Goal: Task Accomplishment & Management: Manage account settings

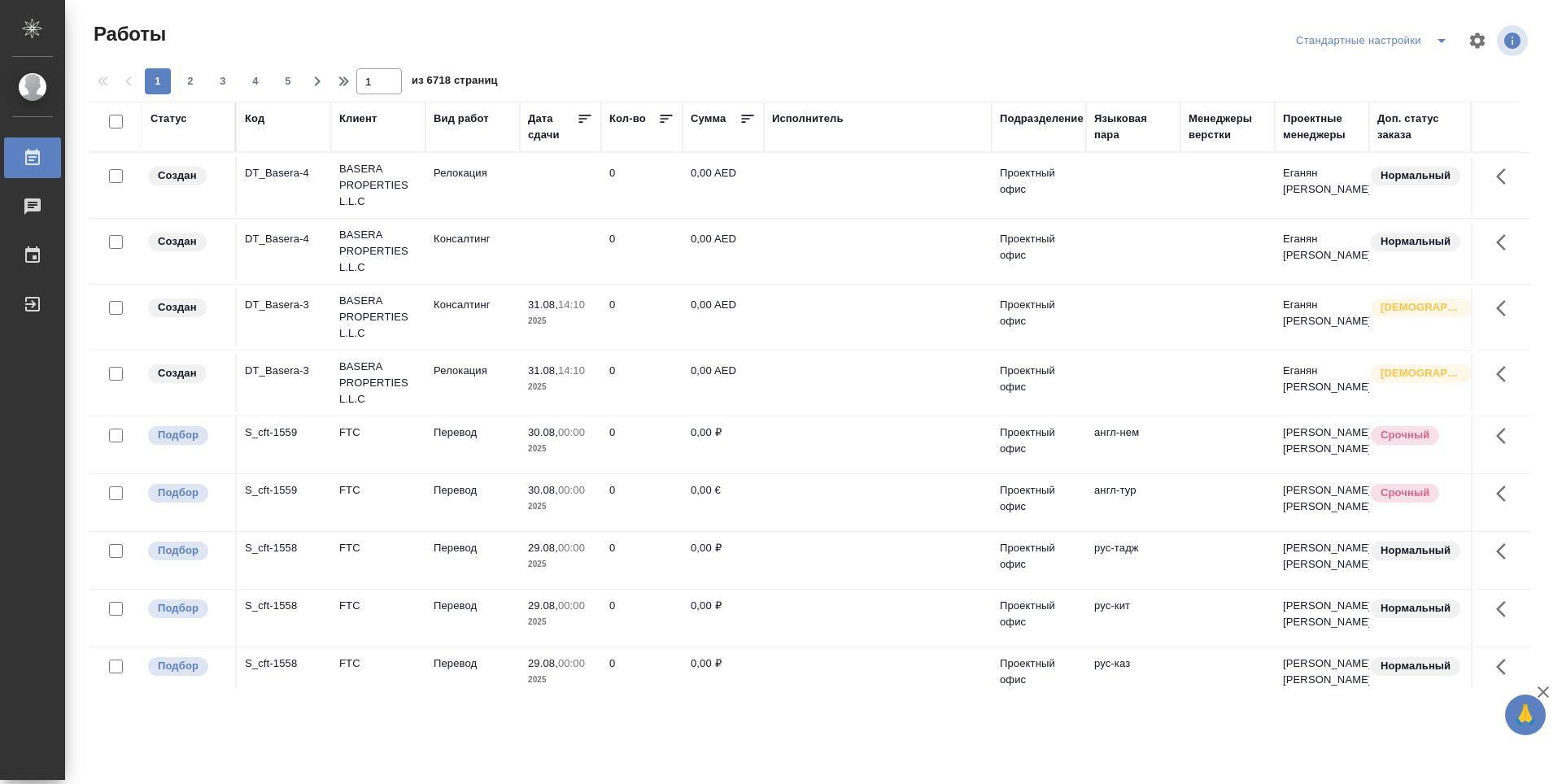
click at [1053, 117] on div "Подразделение" at bounding box center [1041, 118] width 84 height 16
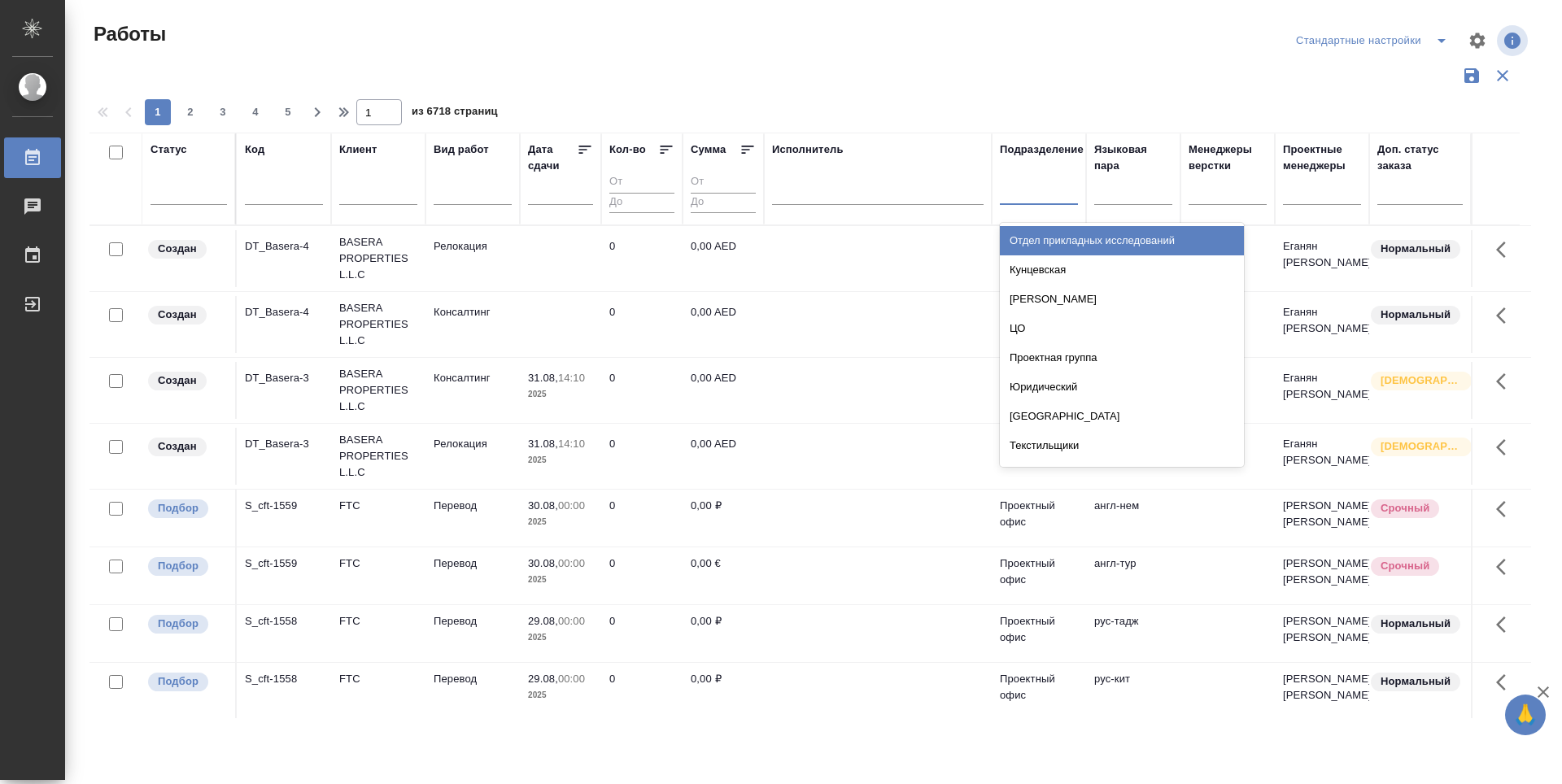
click at [1053, 193] on div at bounding box center [1039, 187] width 78 height 24
type input "dt"
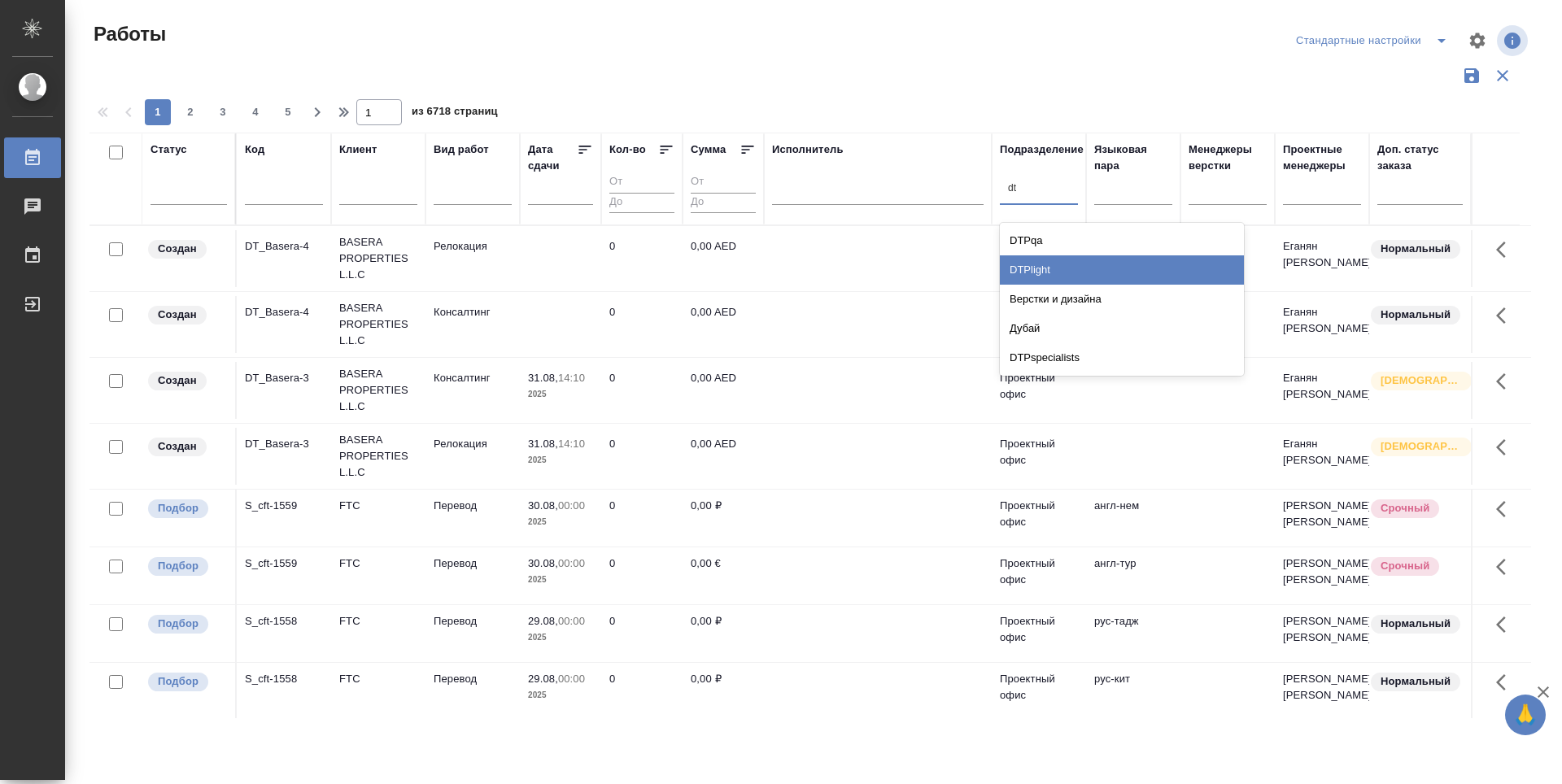
click at [1074, 272] on div "DTPlight" at bounding box center [1121, 269] width 244 height 29
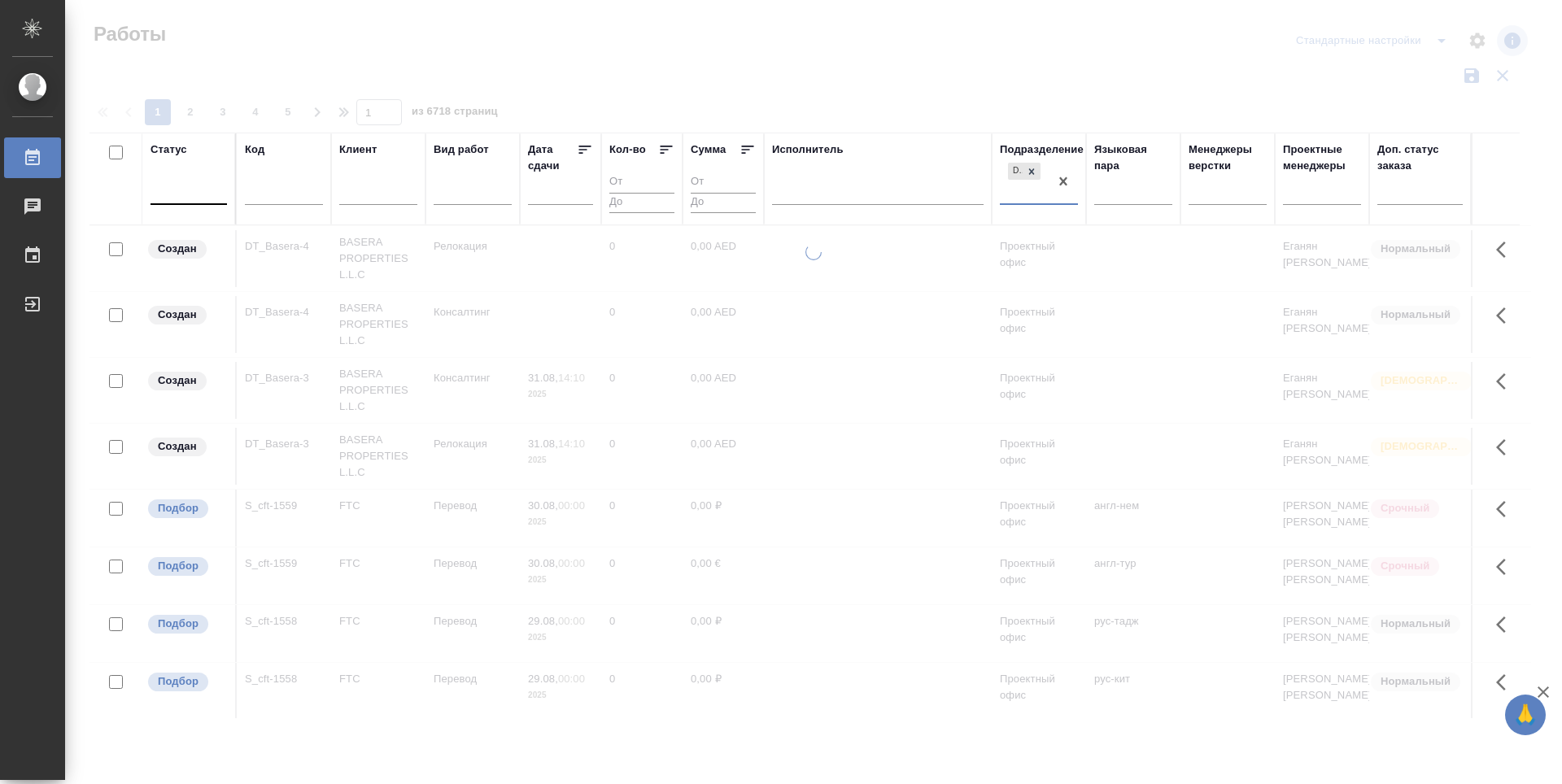
click at [212, 193] on div at bounding box center [188, 187] width 76 height 24
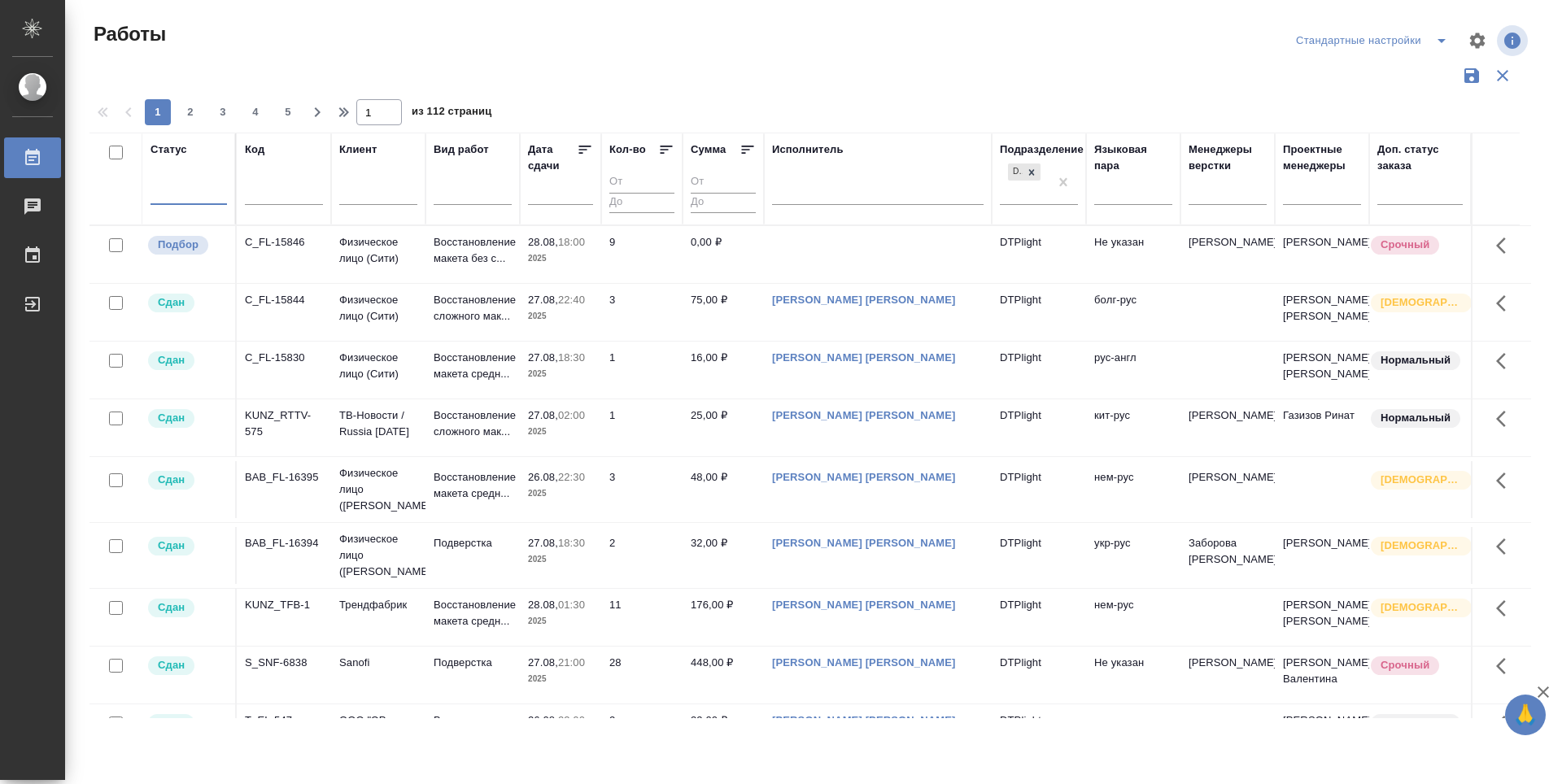
type input "п"
click at [282, 242] on div "Подбор" at bounding box center [366, 240] width 244 height 29
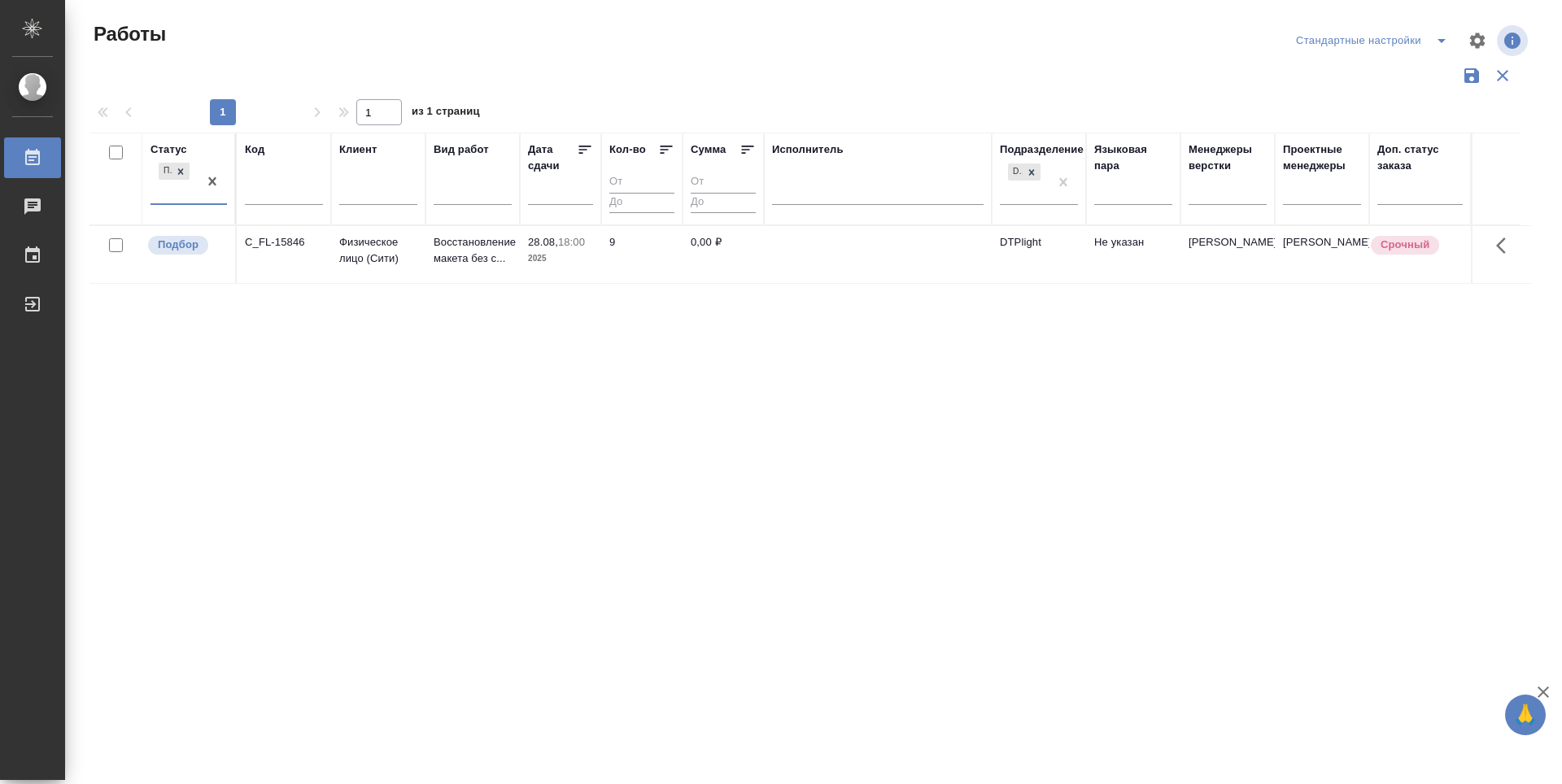
type input "г"
click at [268, 238] on div "Готов к работе" at bounding box center [366, 240] width 244 height 29
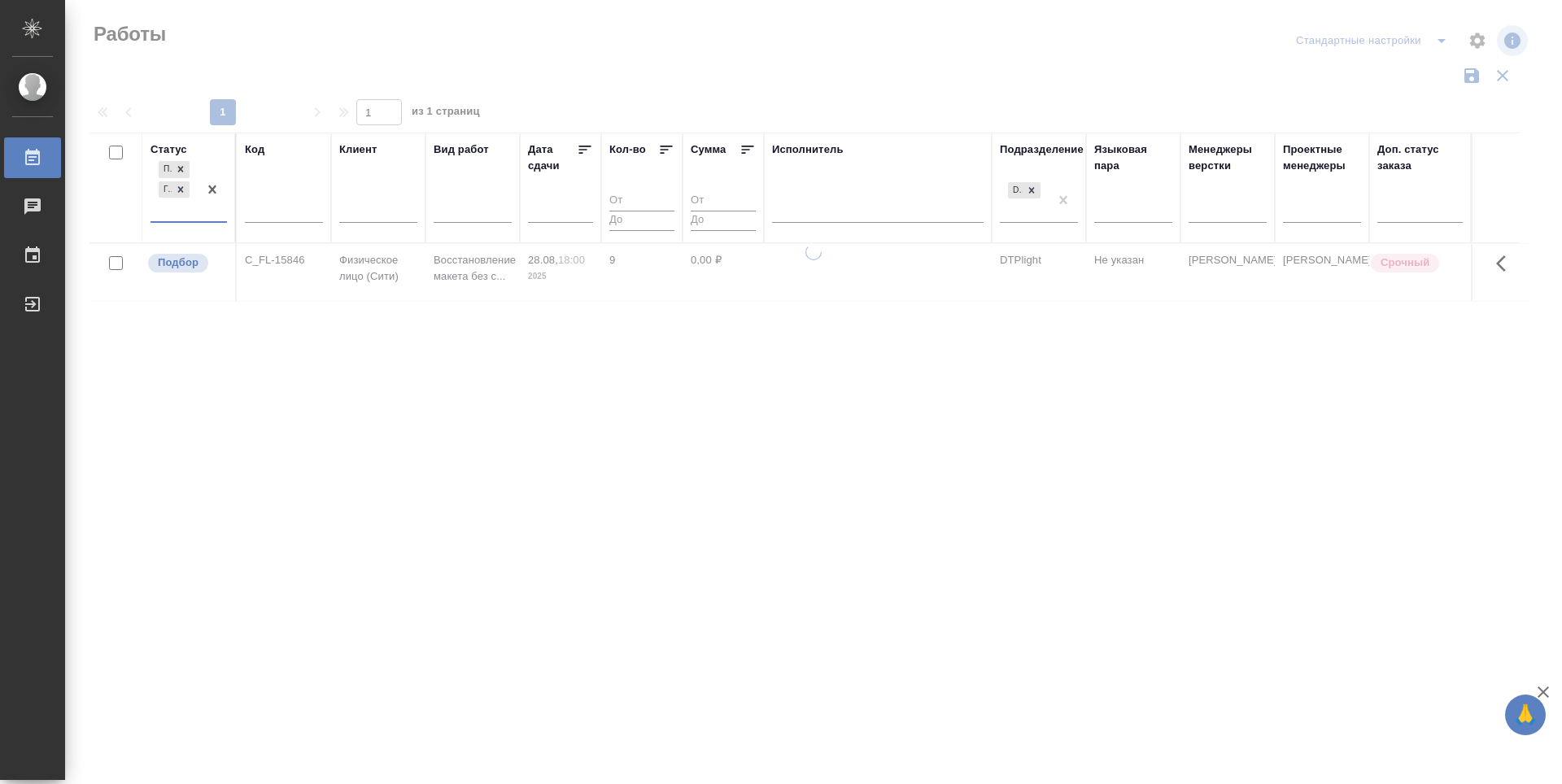
type input "в"
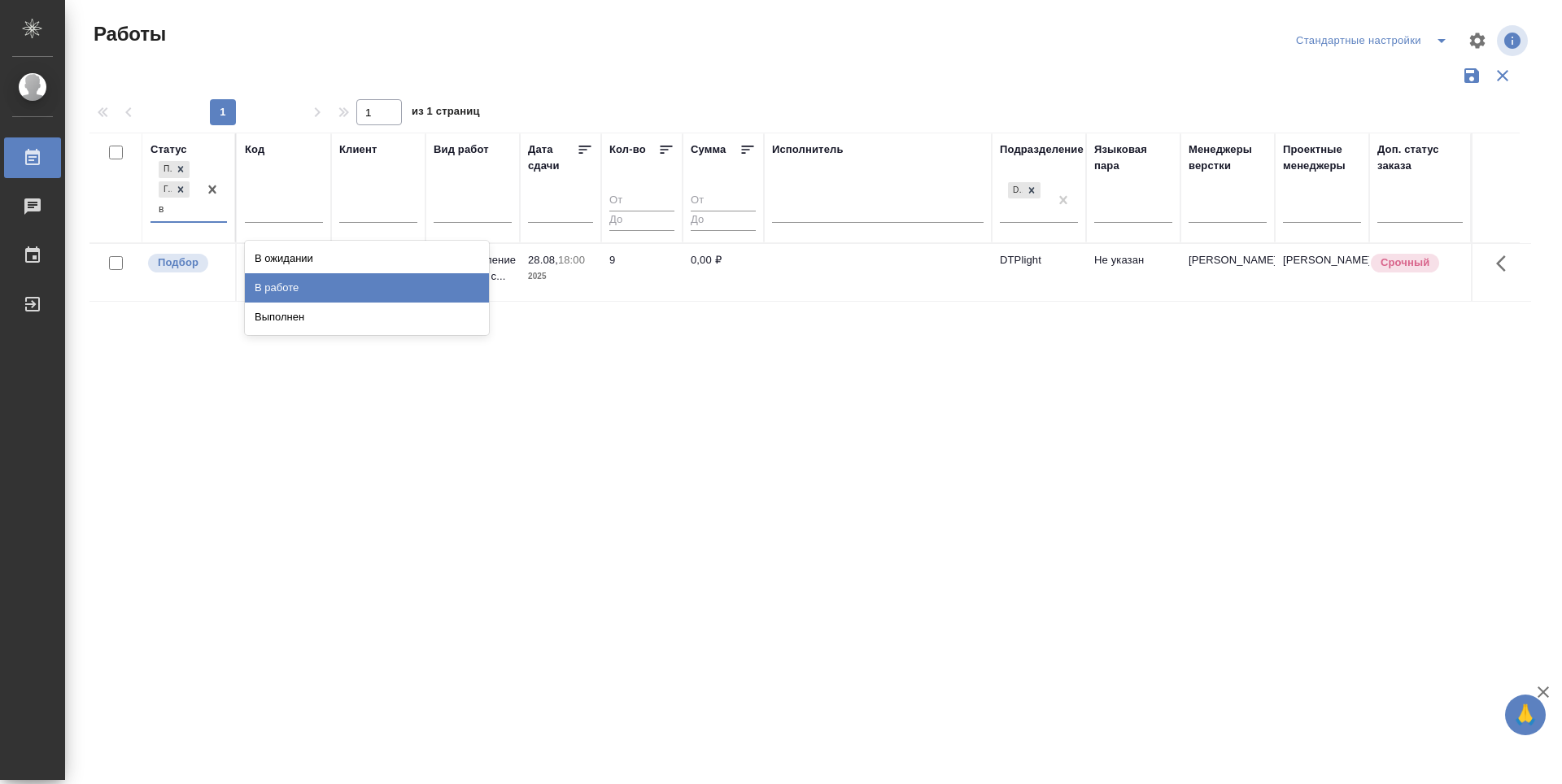
click at [305, 284] on div "В работе" at bounding box center [366, 287] width 244 height 29
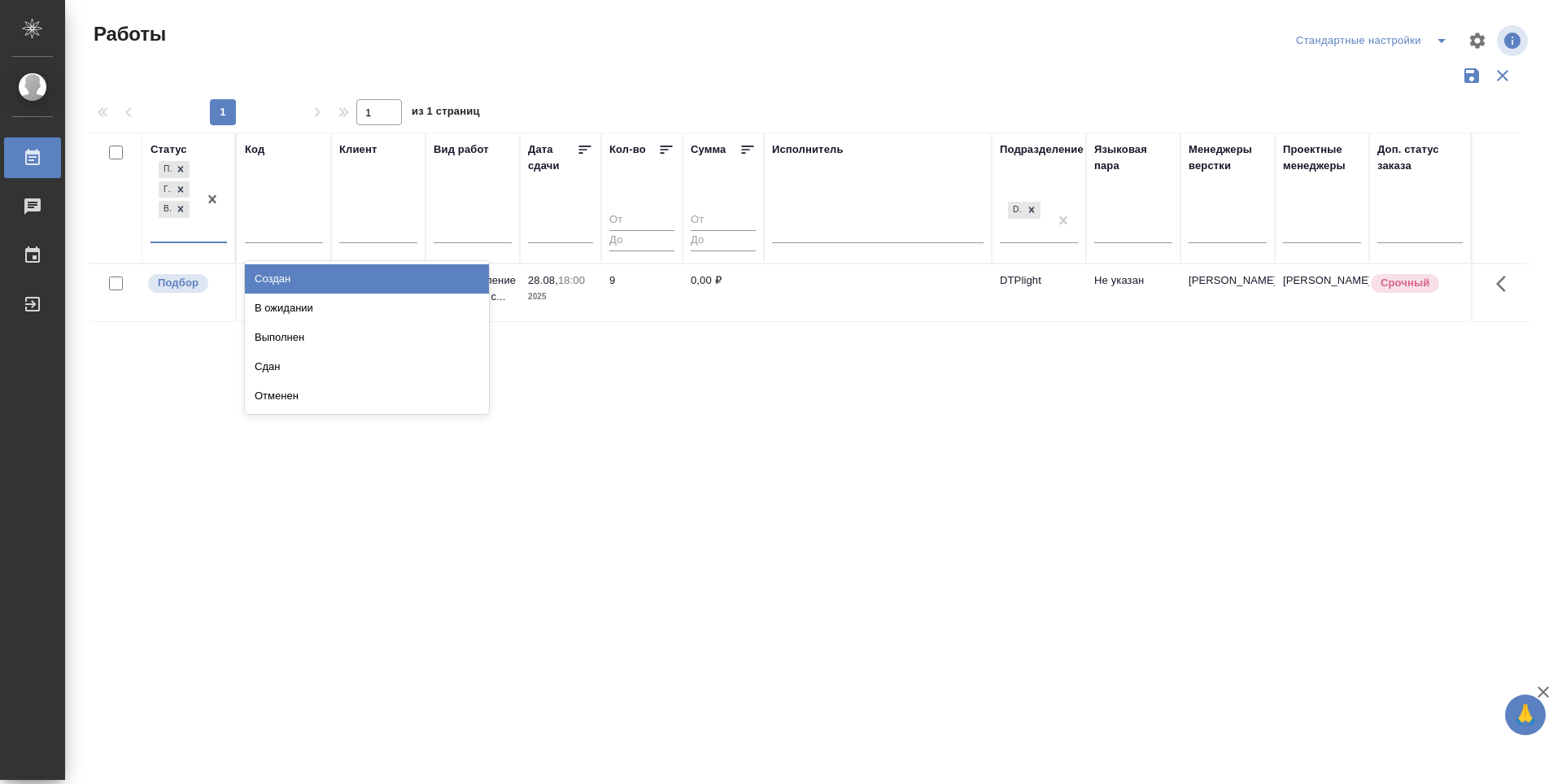
click at [170, 219] on div "Подбор Готов к работе В работе" at bounding box center [174, 200] width 47 height 84
click at [167, 221] on div "Подбор Готов к работе В работе" at bounding box center [174, 200] width 47 height 84
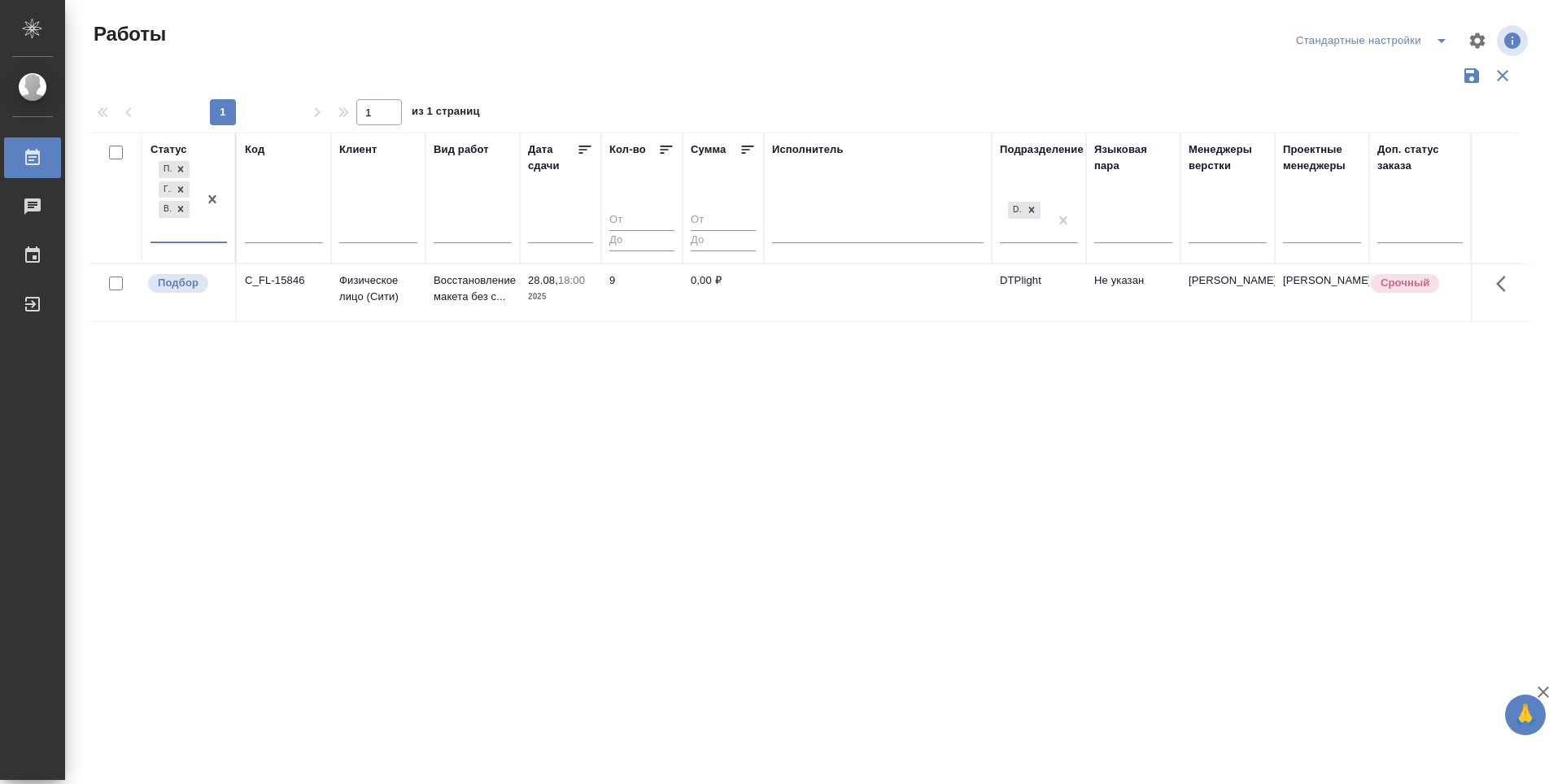
click at [172, 284] on p "Подбор" at bounding box center [178, 282] width 40 height 16
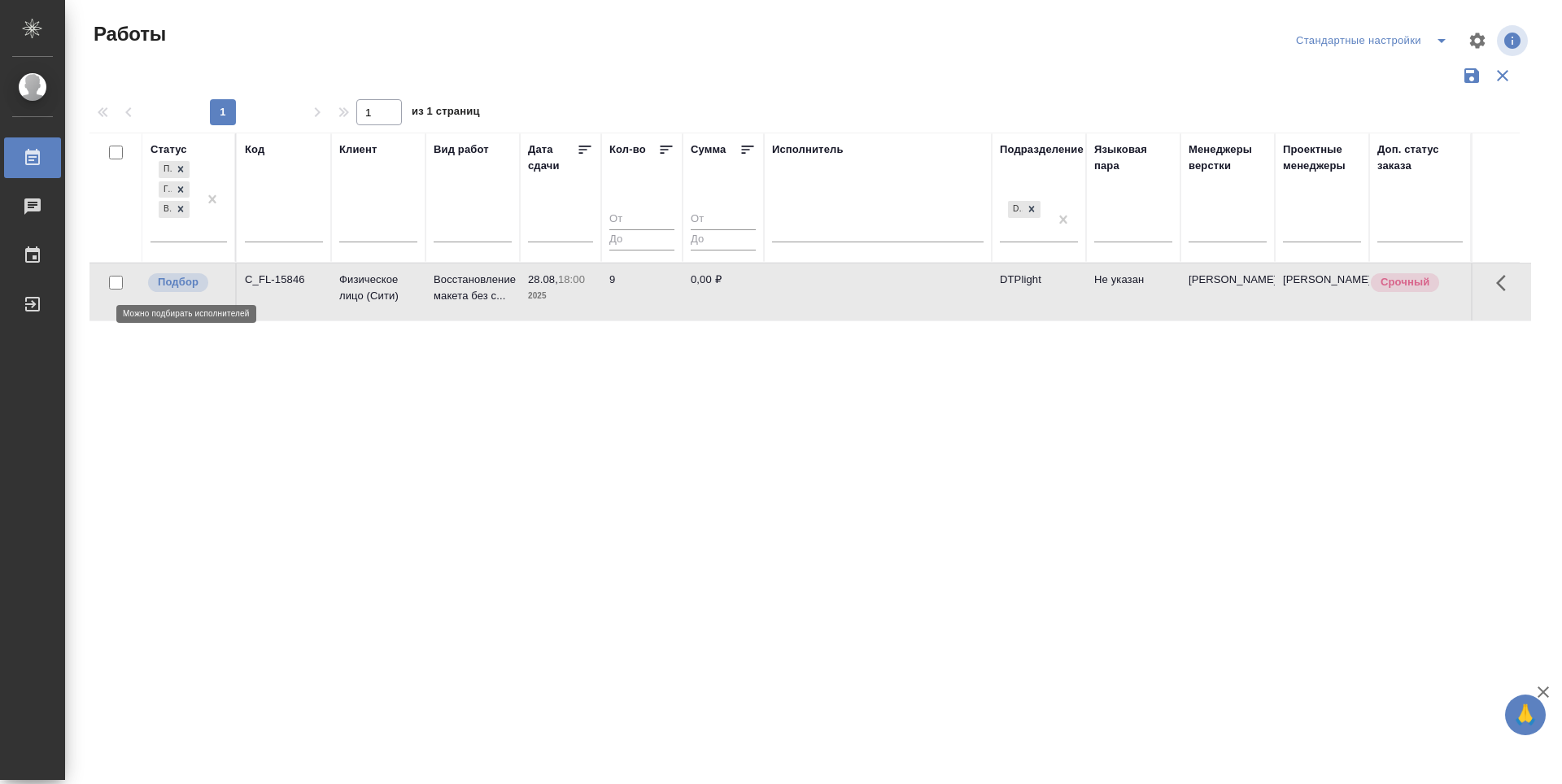
click at [172, 284] on p "Подбор" at bounding box center [178, 281] width 40 height 16
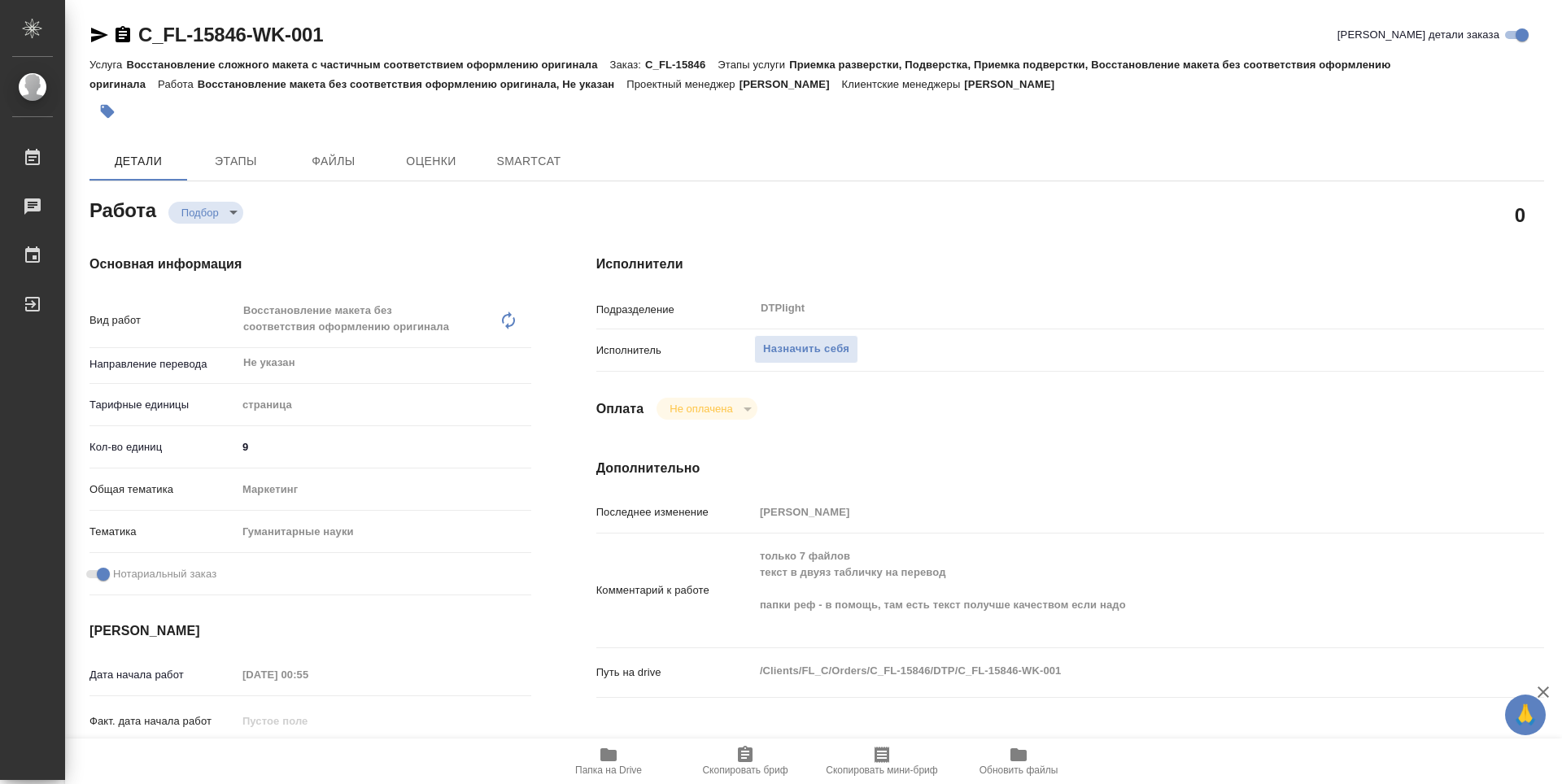
type textarea "x"
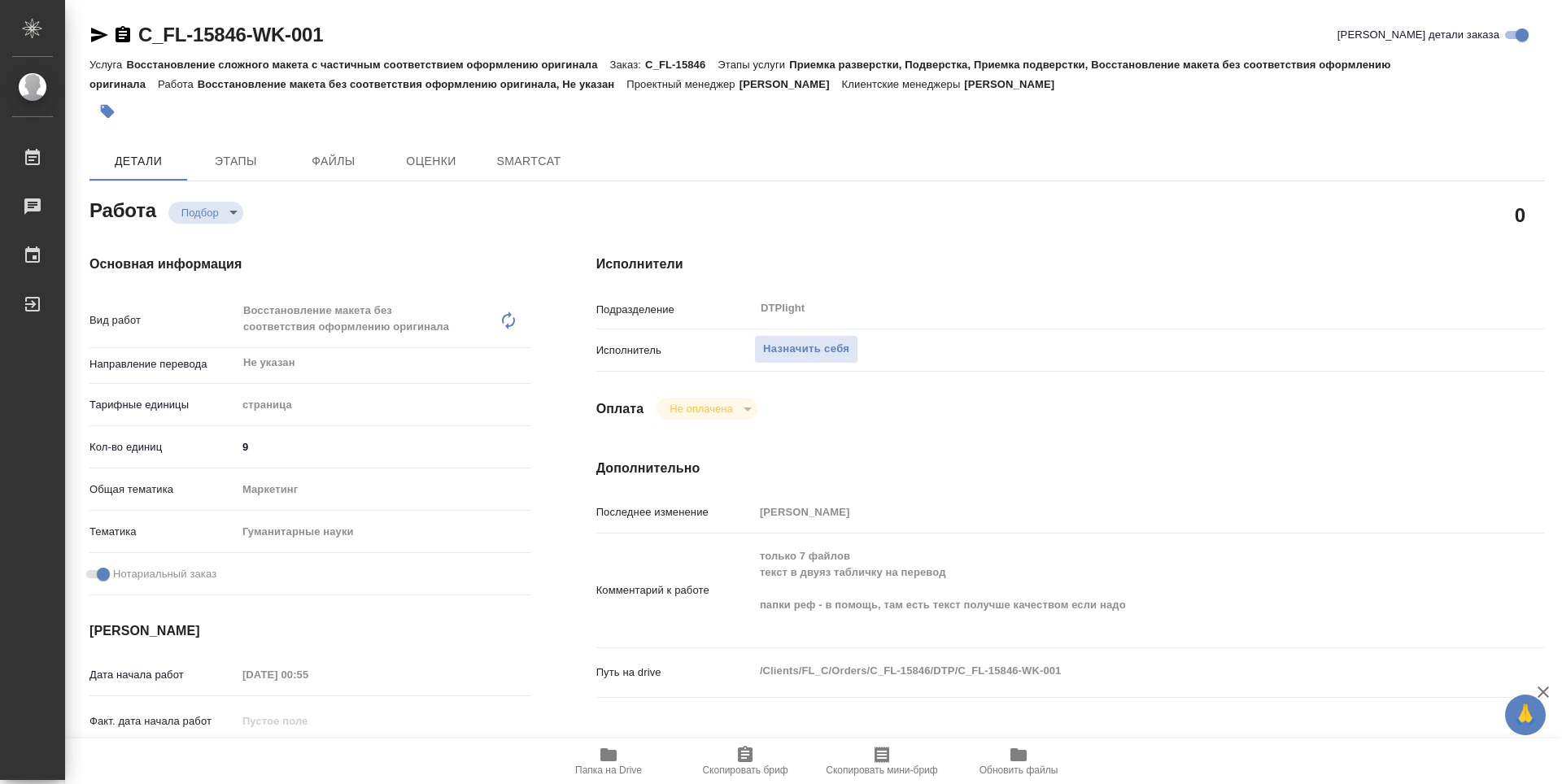
type textarea "x"
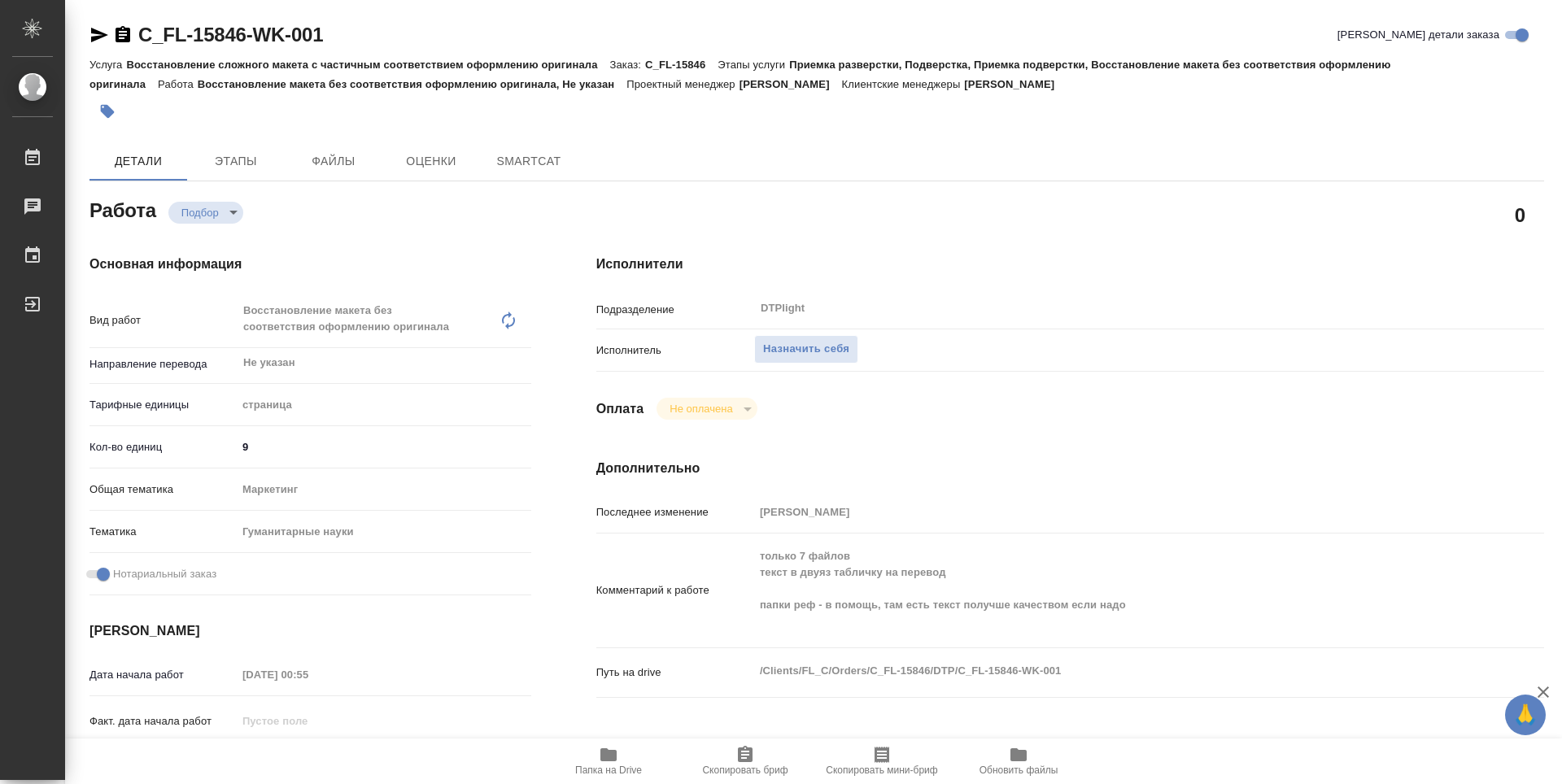
type textarea "x"
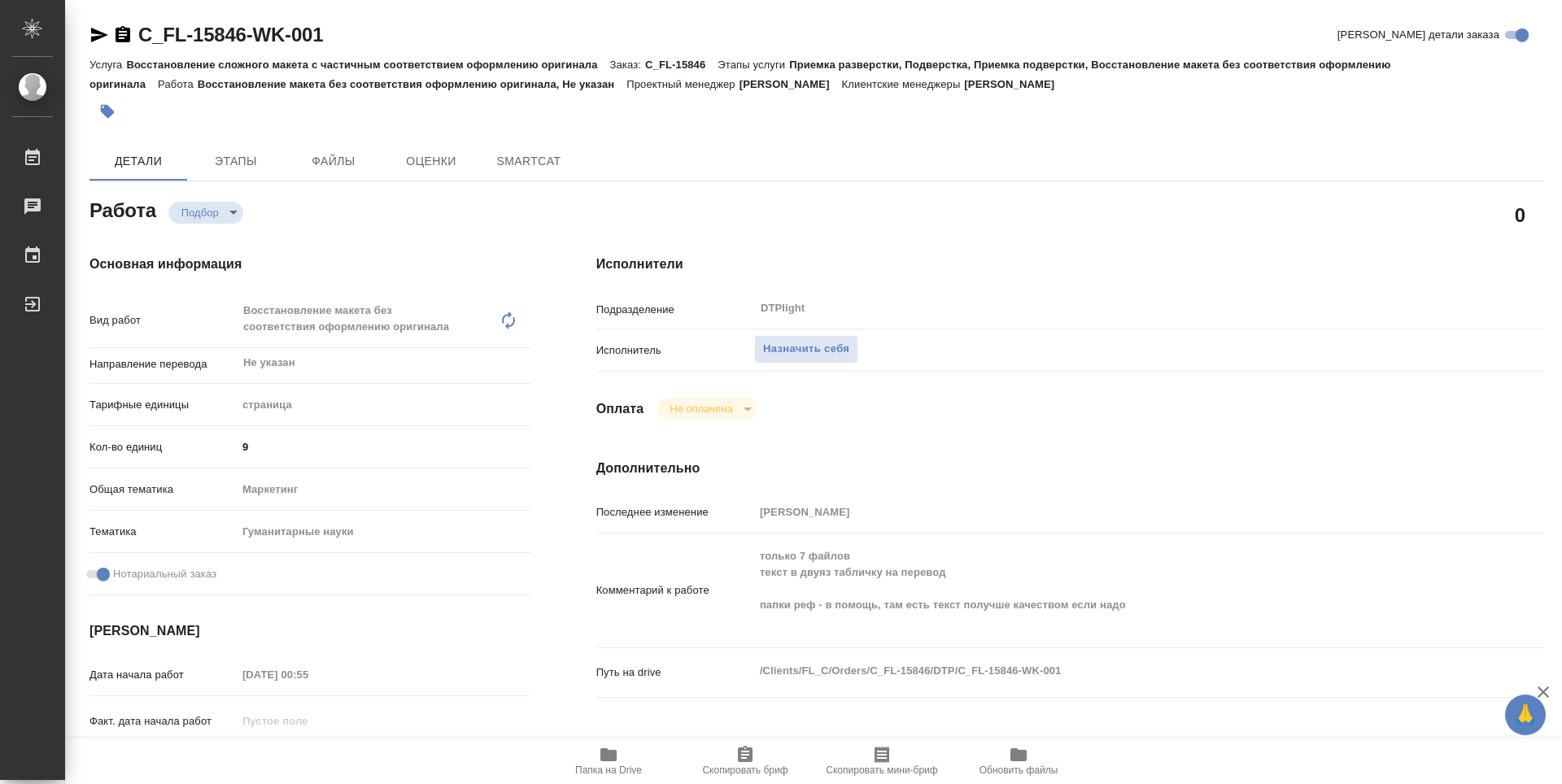
type textarea "x"
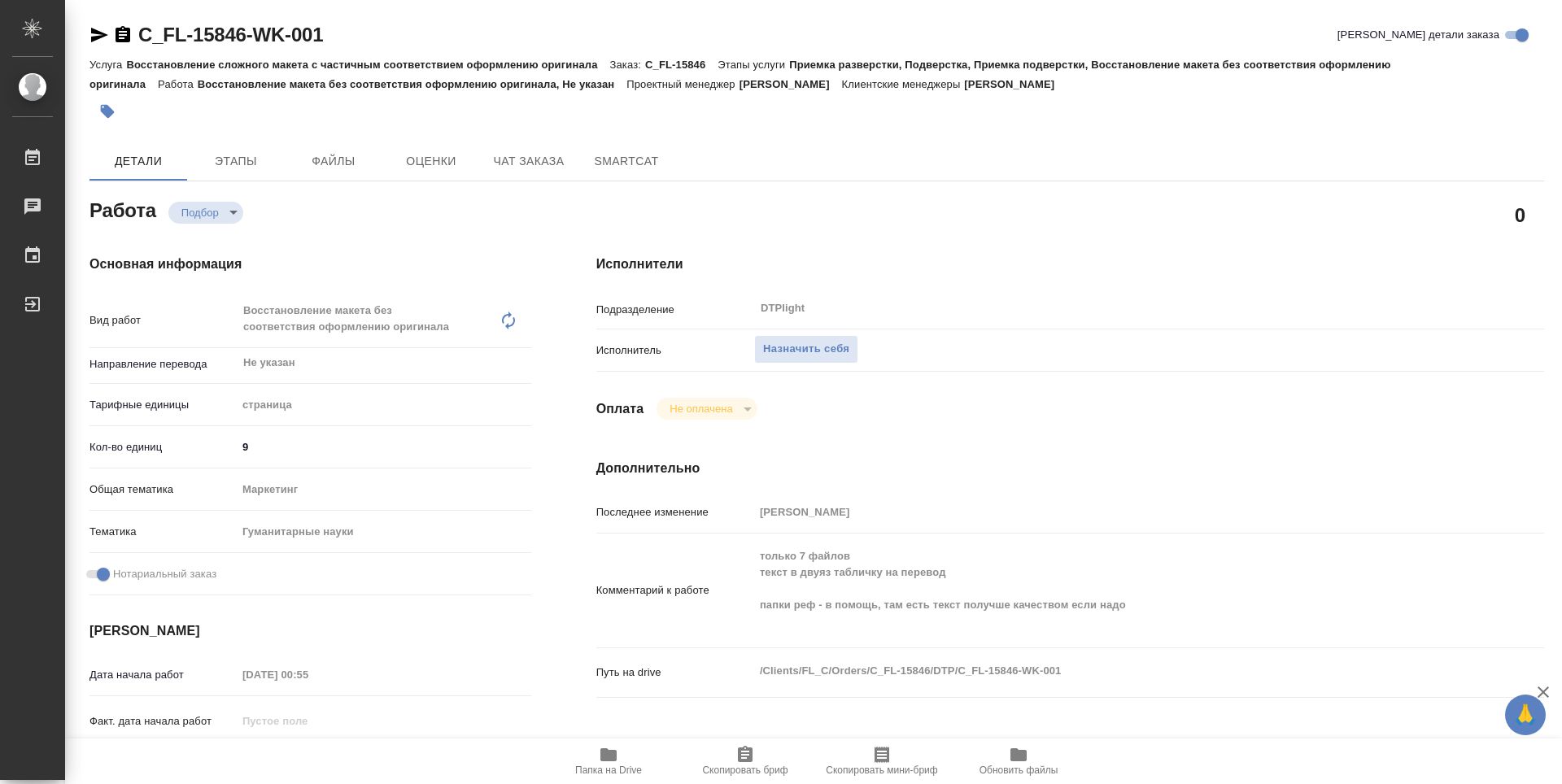
type textarea "x"
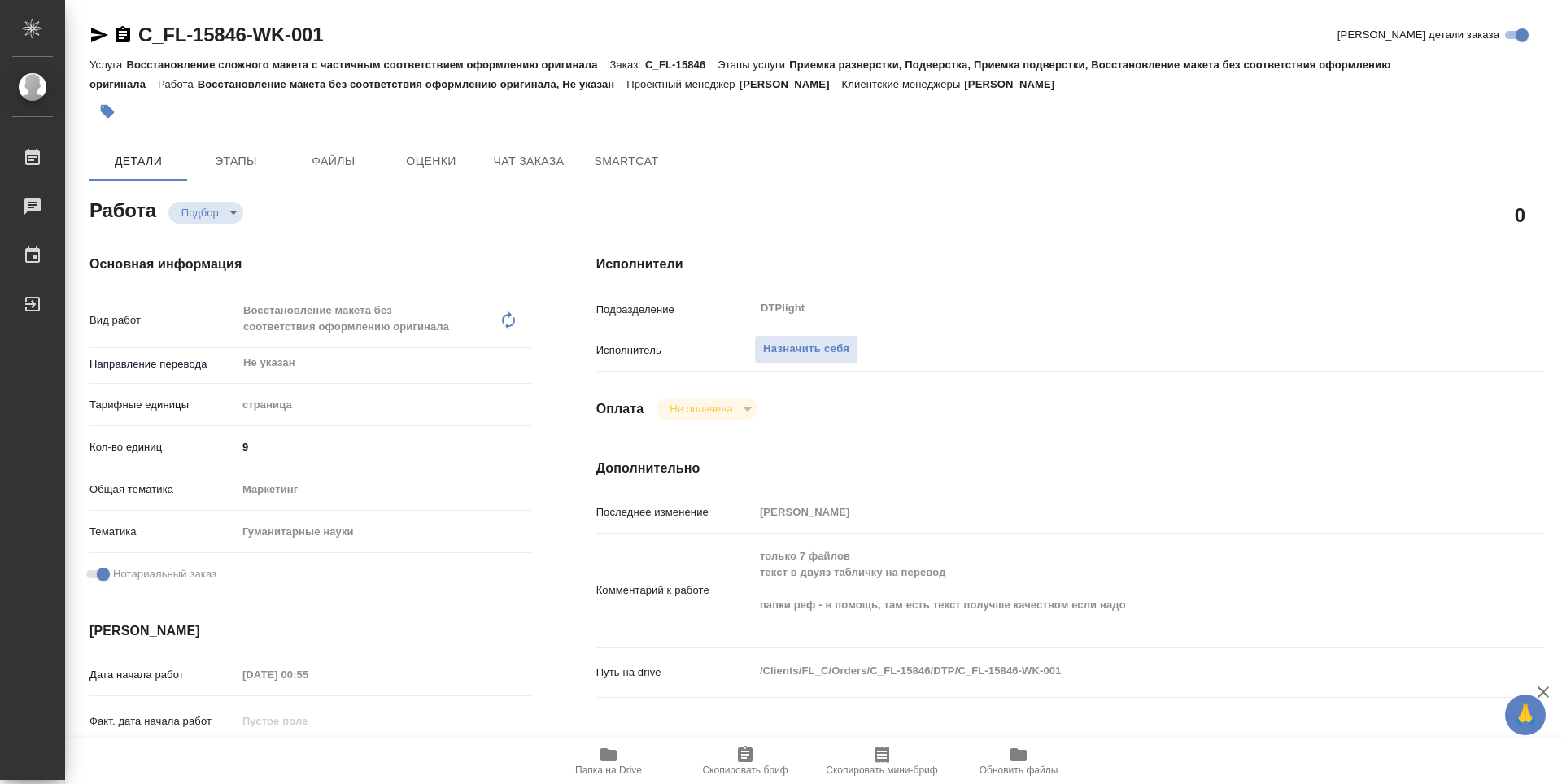
type textarea "x"
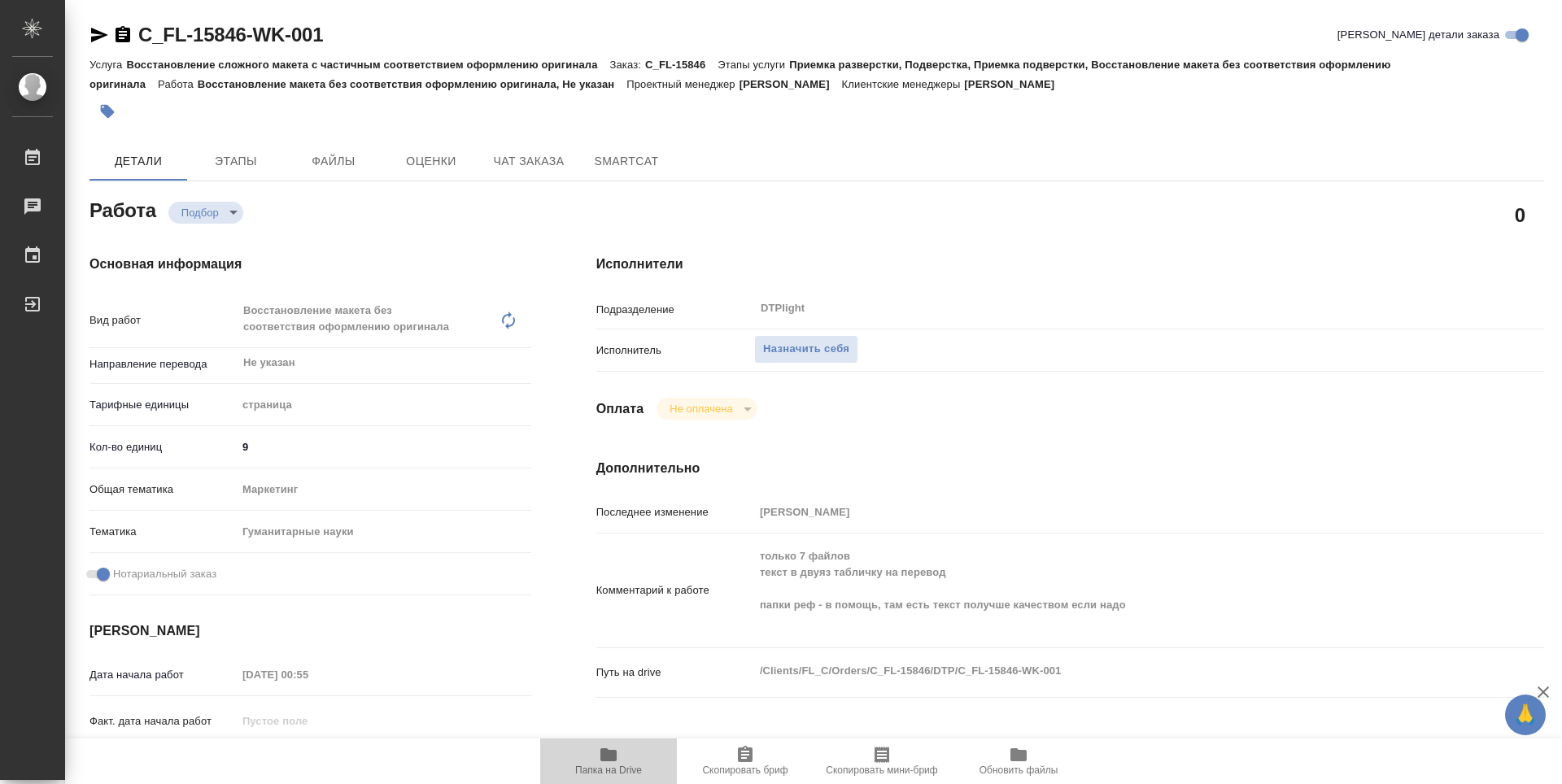
click at [619, 751] on span "Папка на Drive" at bounding box center [608, 760] width 117 height 31
click at [899, 404] on div "Оплата Не оплачена notPayed" at bounding box center [1070, 408] width 947 height 22
click at [991, 458] on h4 "Дополнительно" at bounding box center [1070, 468] width 947 height 20
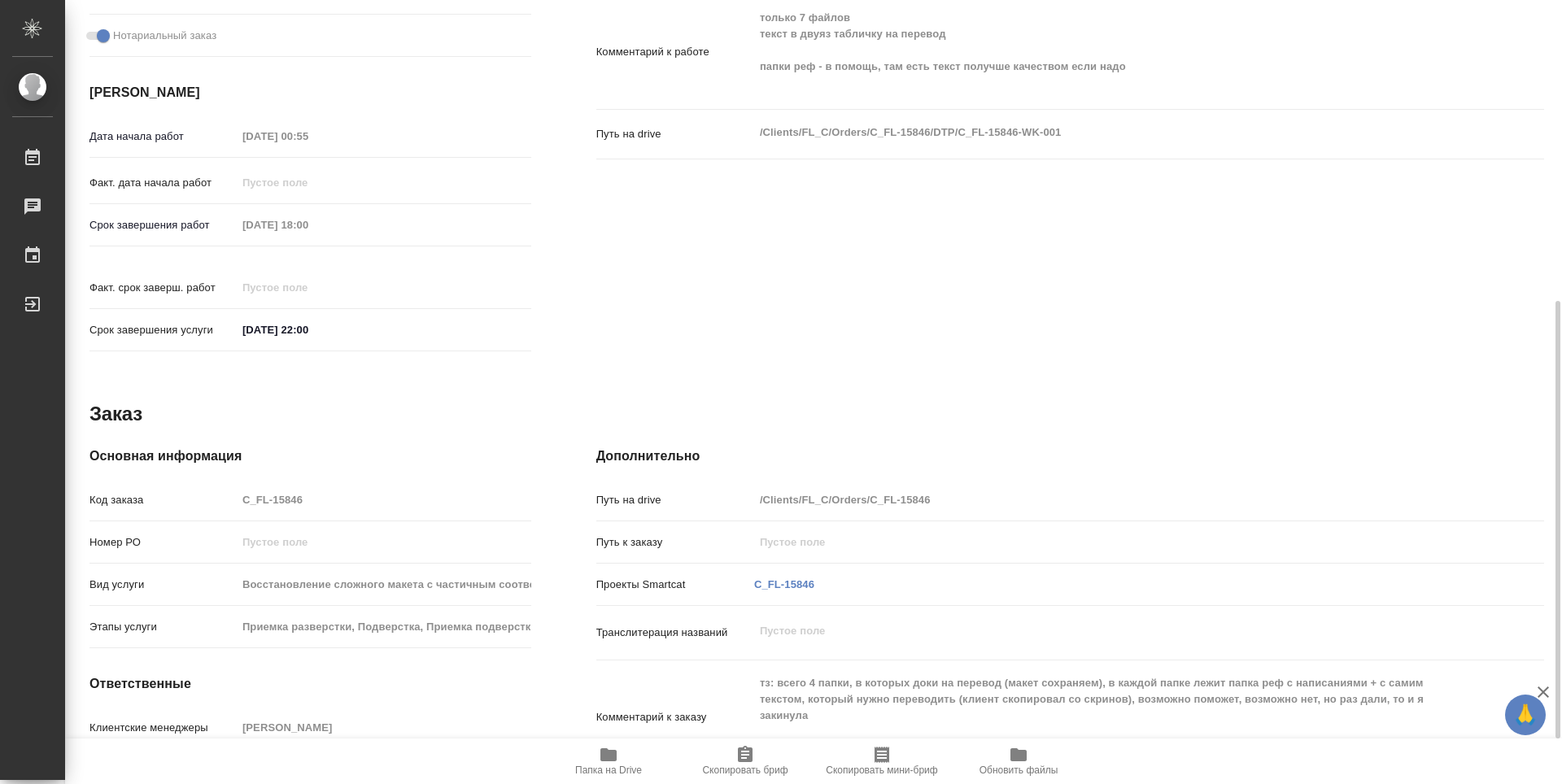
scroll to position [619, 0]
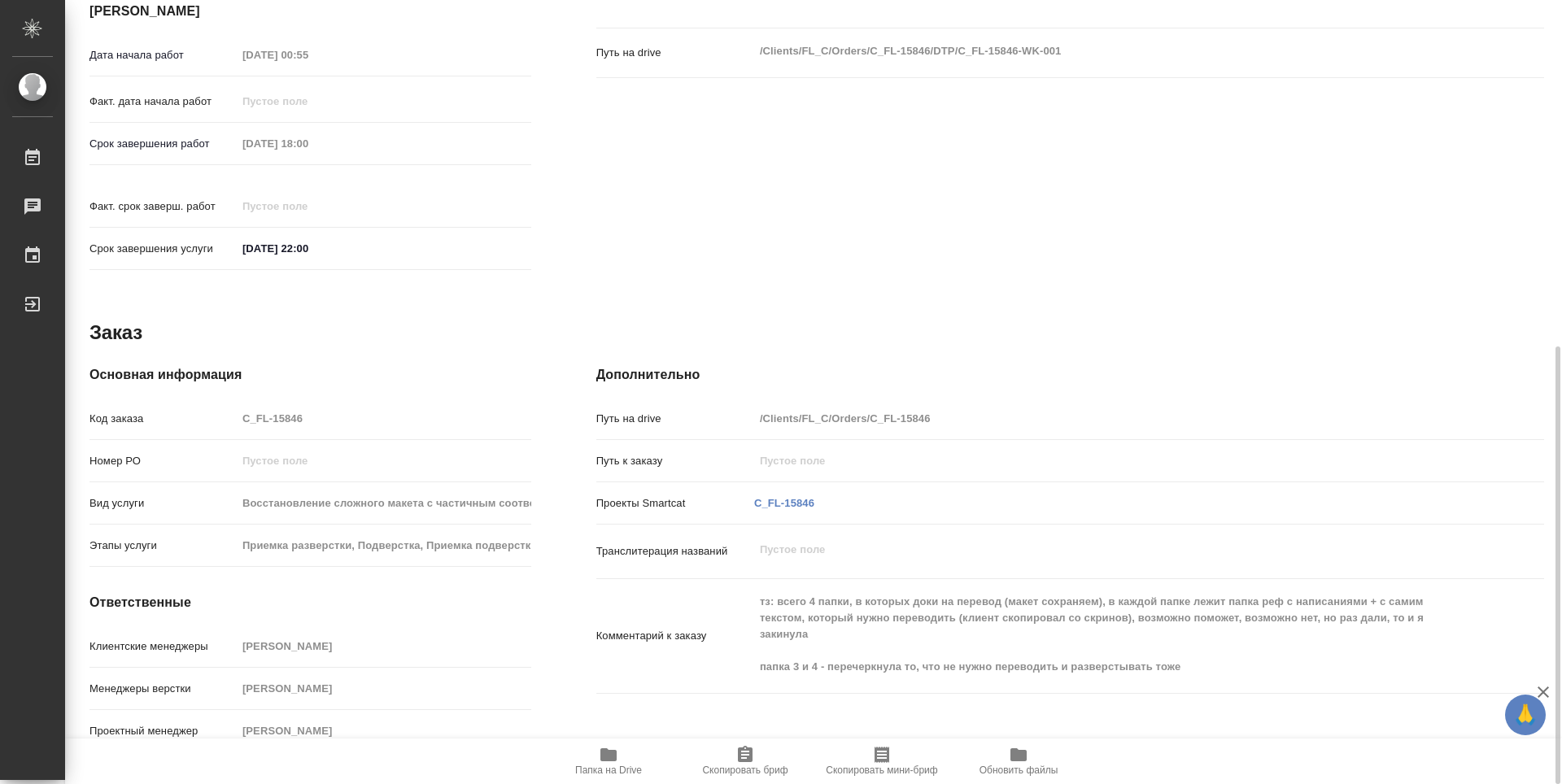
click at [944, 281] on div "Работа Подбор recruiting 0 Основная информация Вид работ Восстановление макета …" at bounding box center [816, 167] width 1455 height 1184
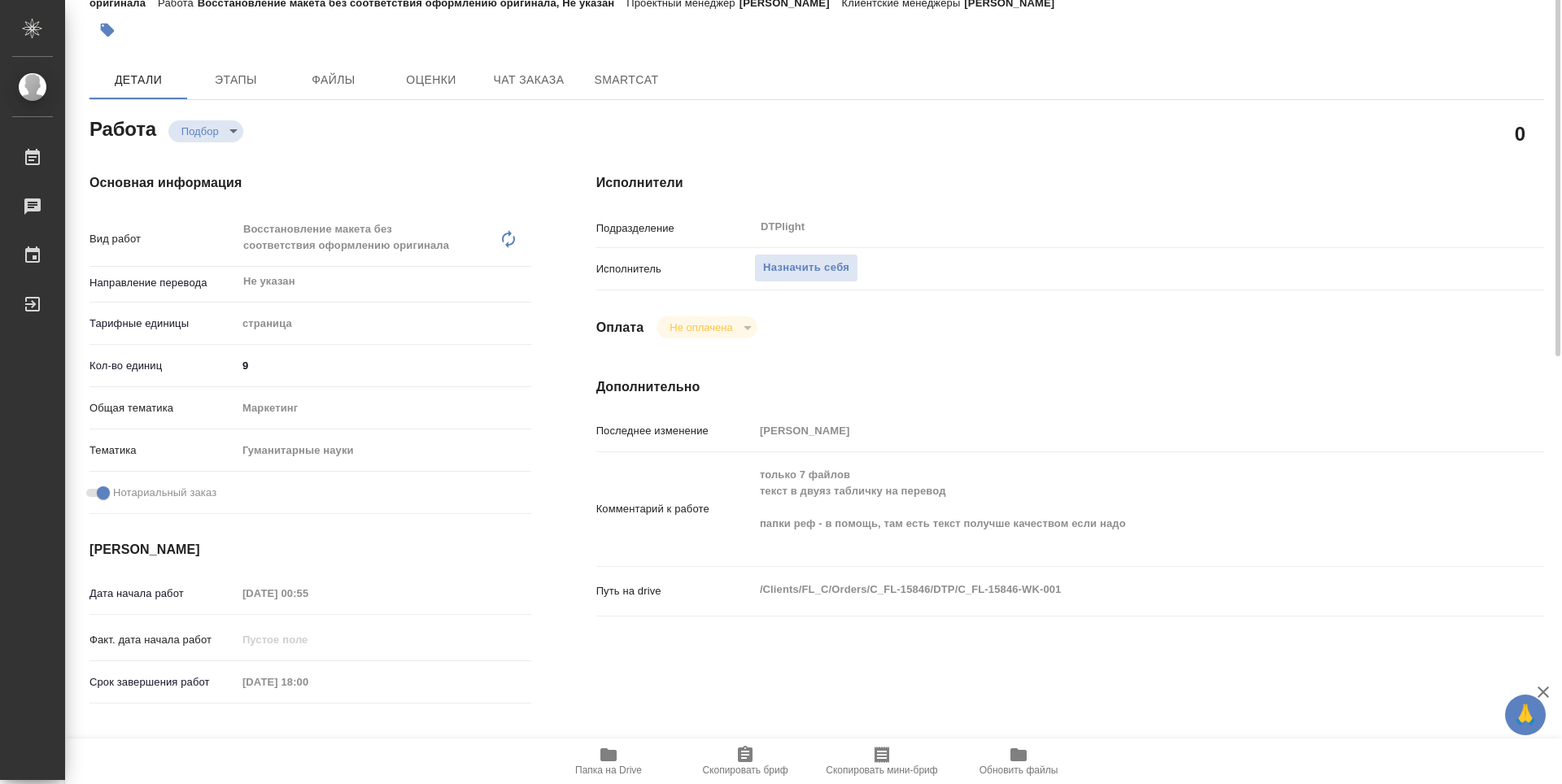
scroll to position [0, 0]
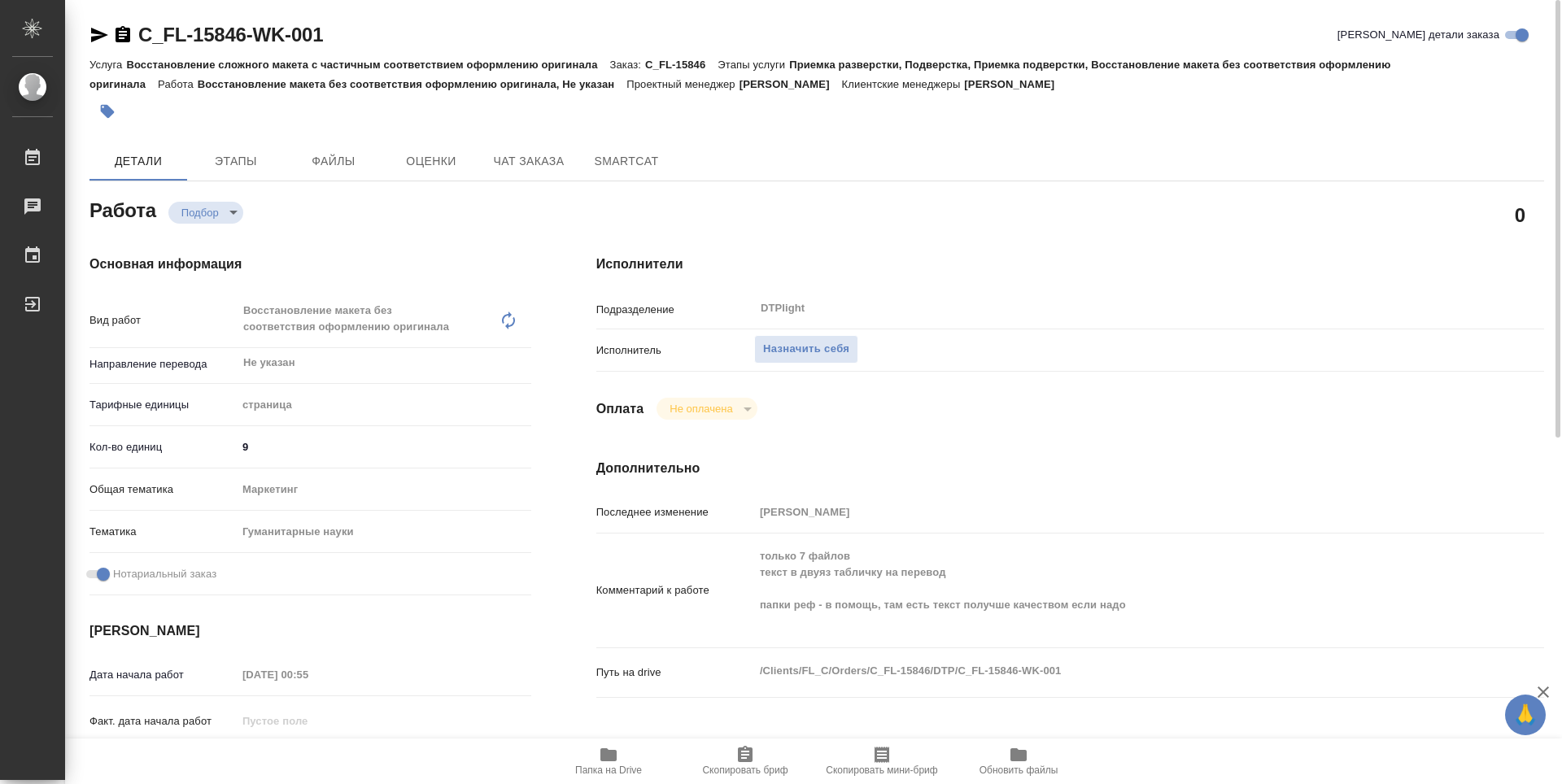
click at [754, 110] on div at bounding box center [574, 111] width 970 height 36
click at [787, 353] on span "Назначить себя" at bounding box center [806, 349] width 87 height 19
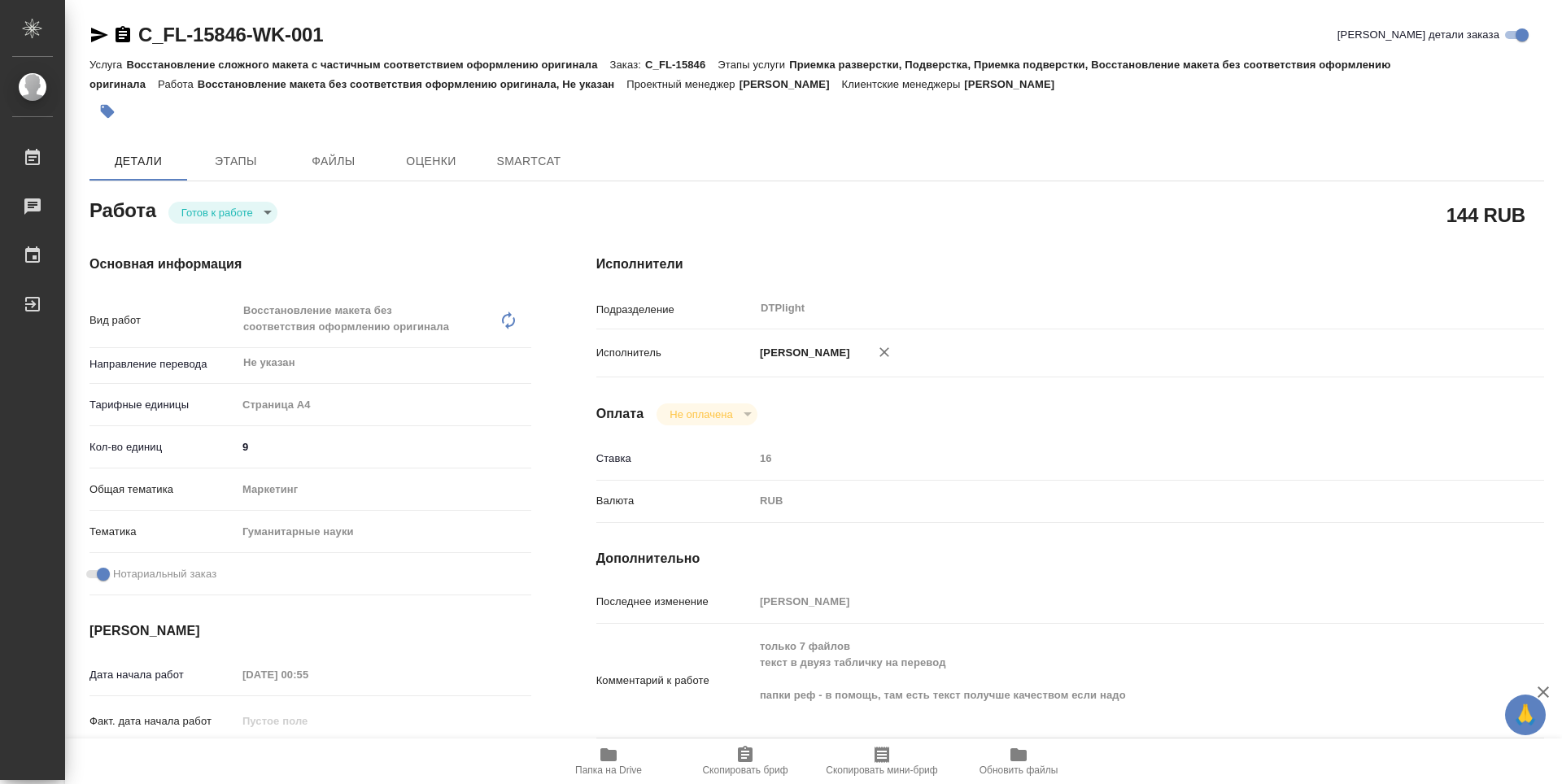
type textarea "x"
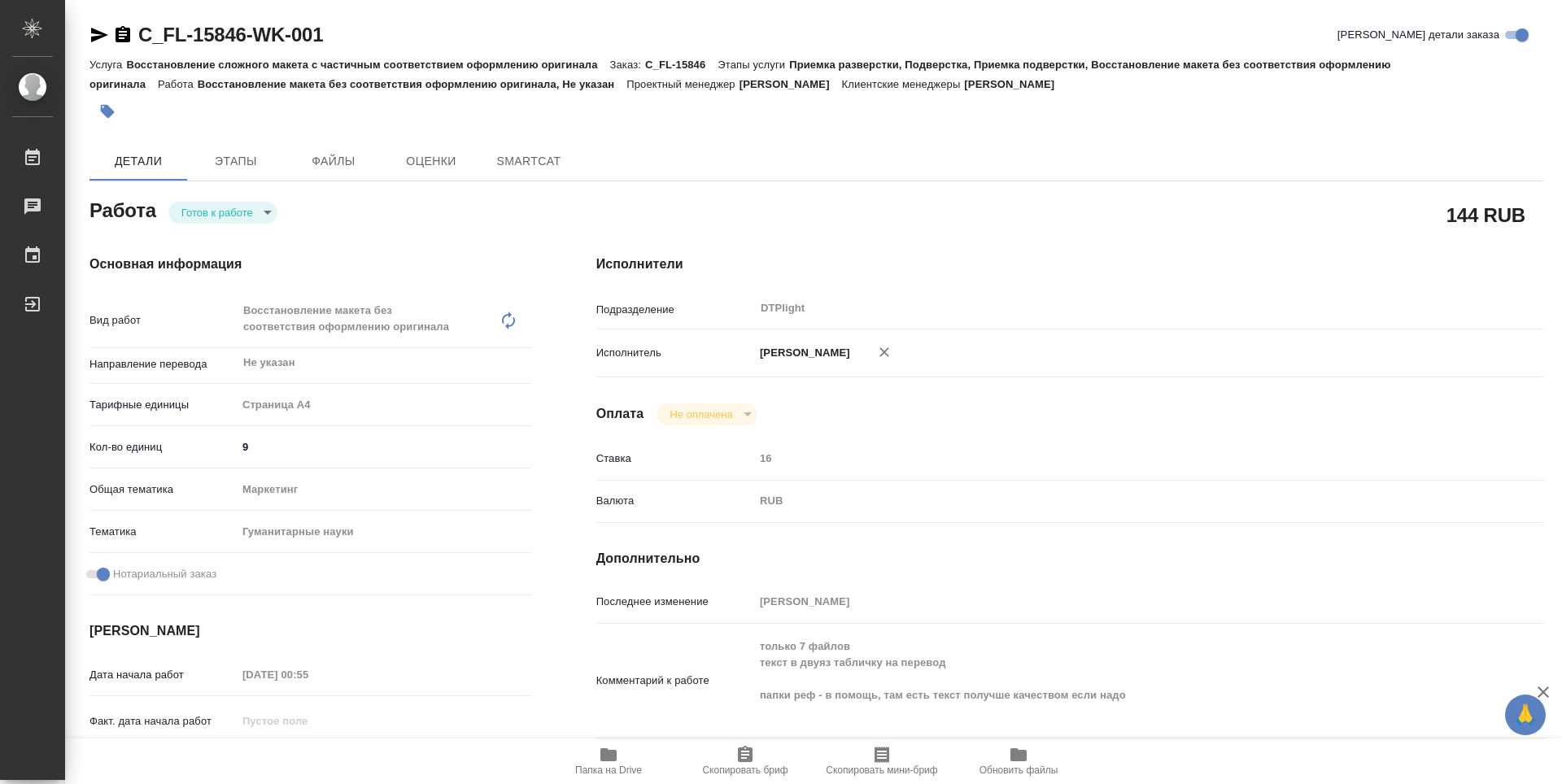
type textarea "x"
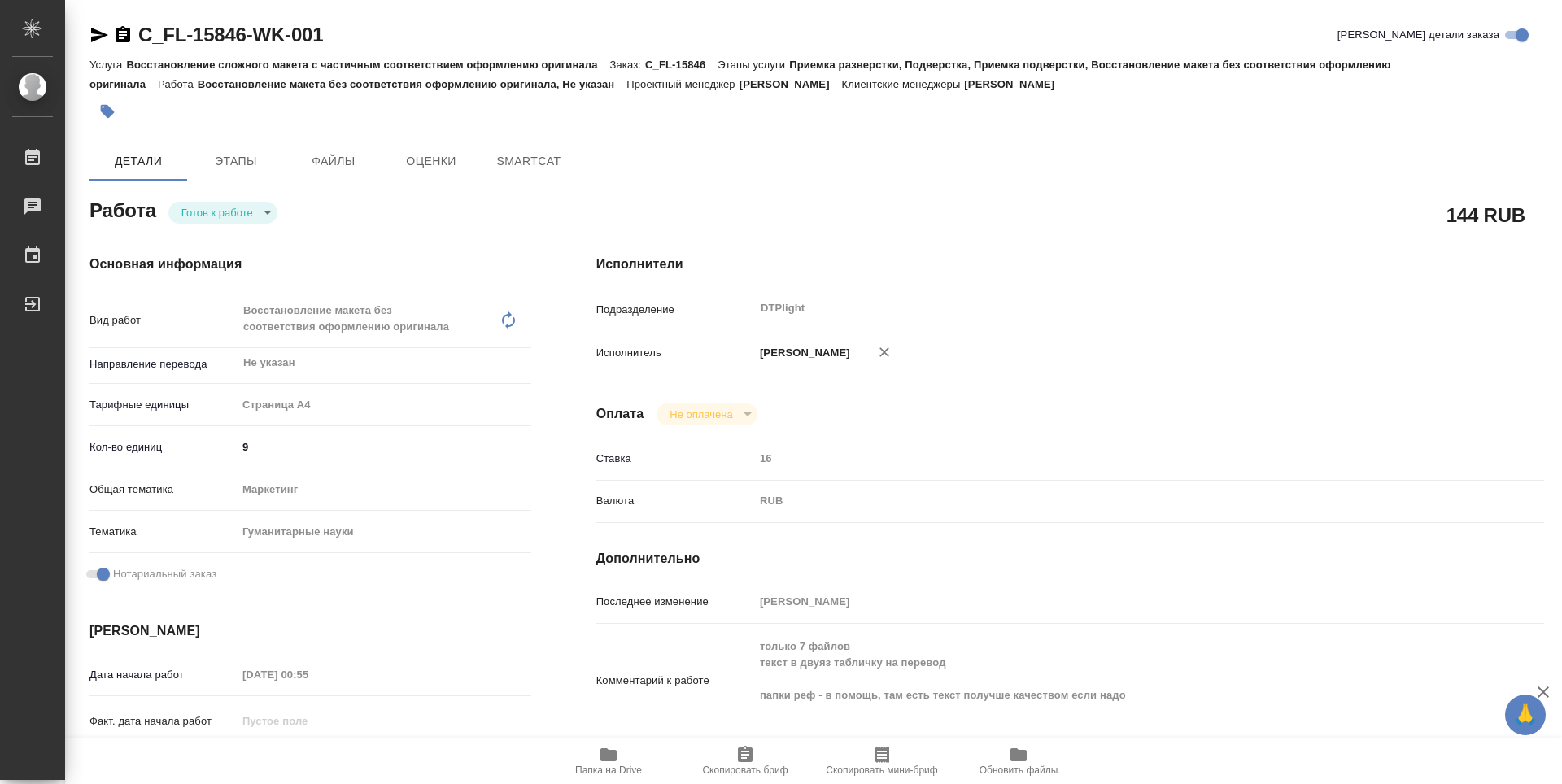
type textarea "x"
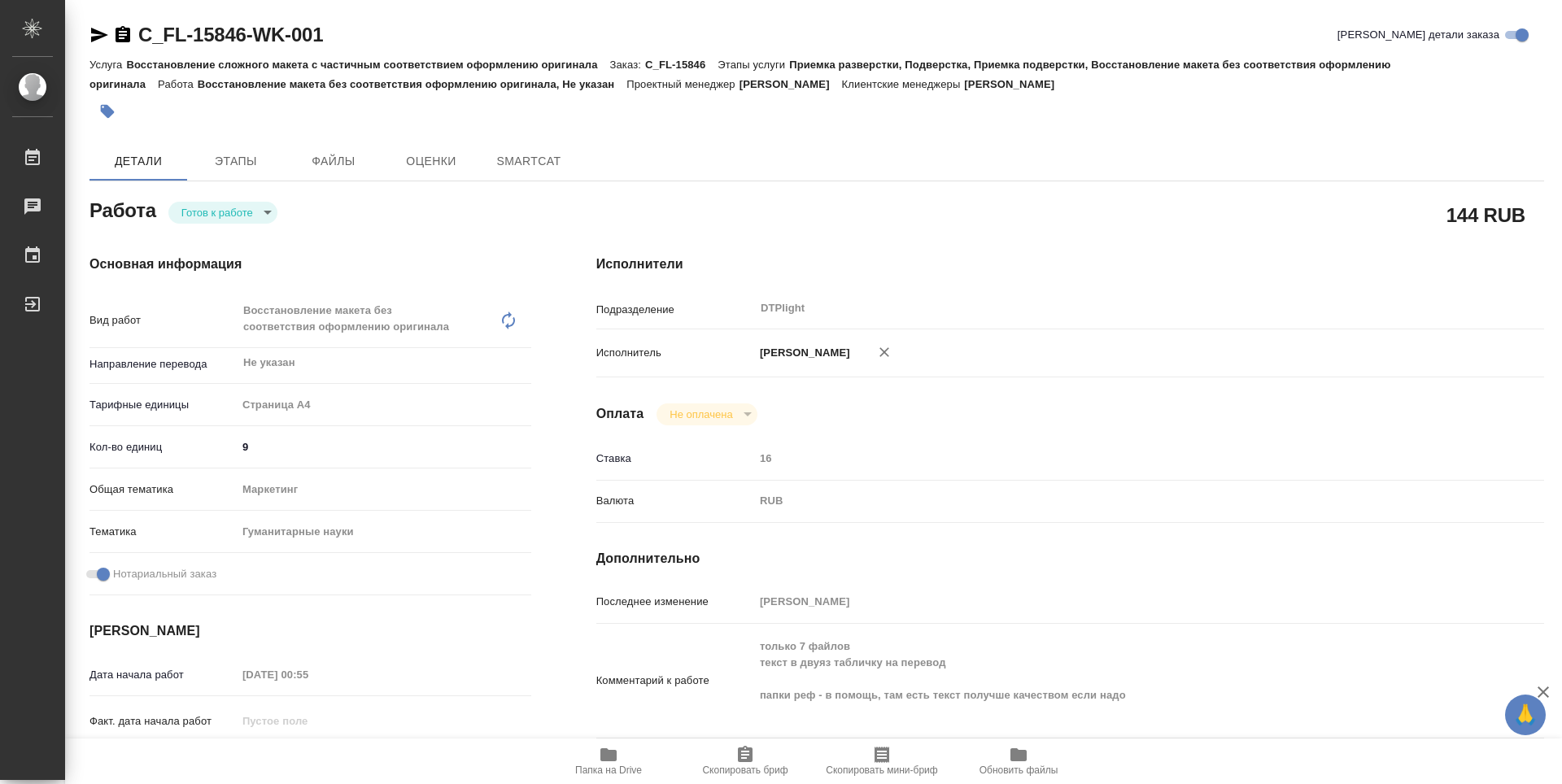
type textarea "x"
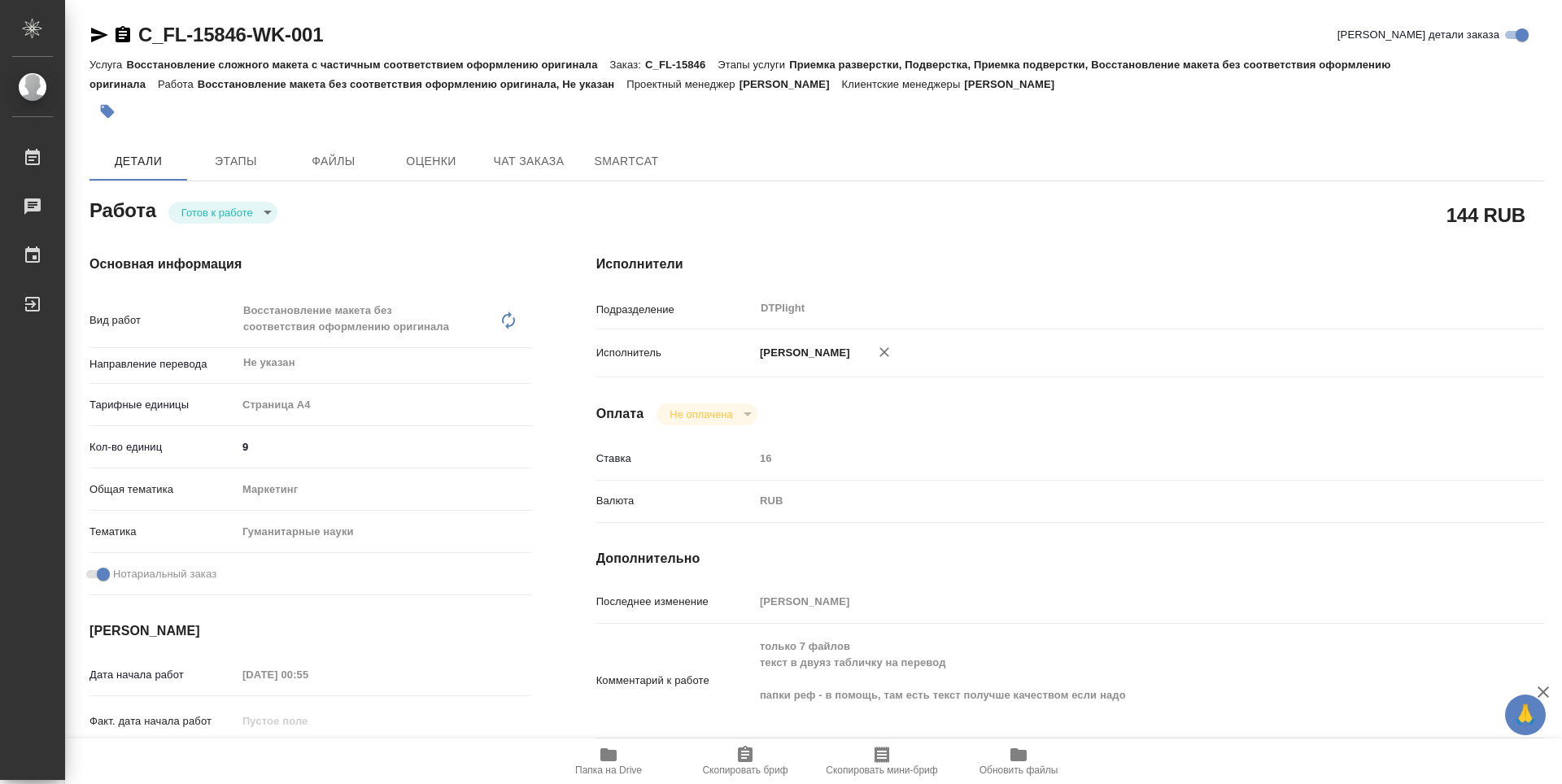
type textarea "x"
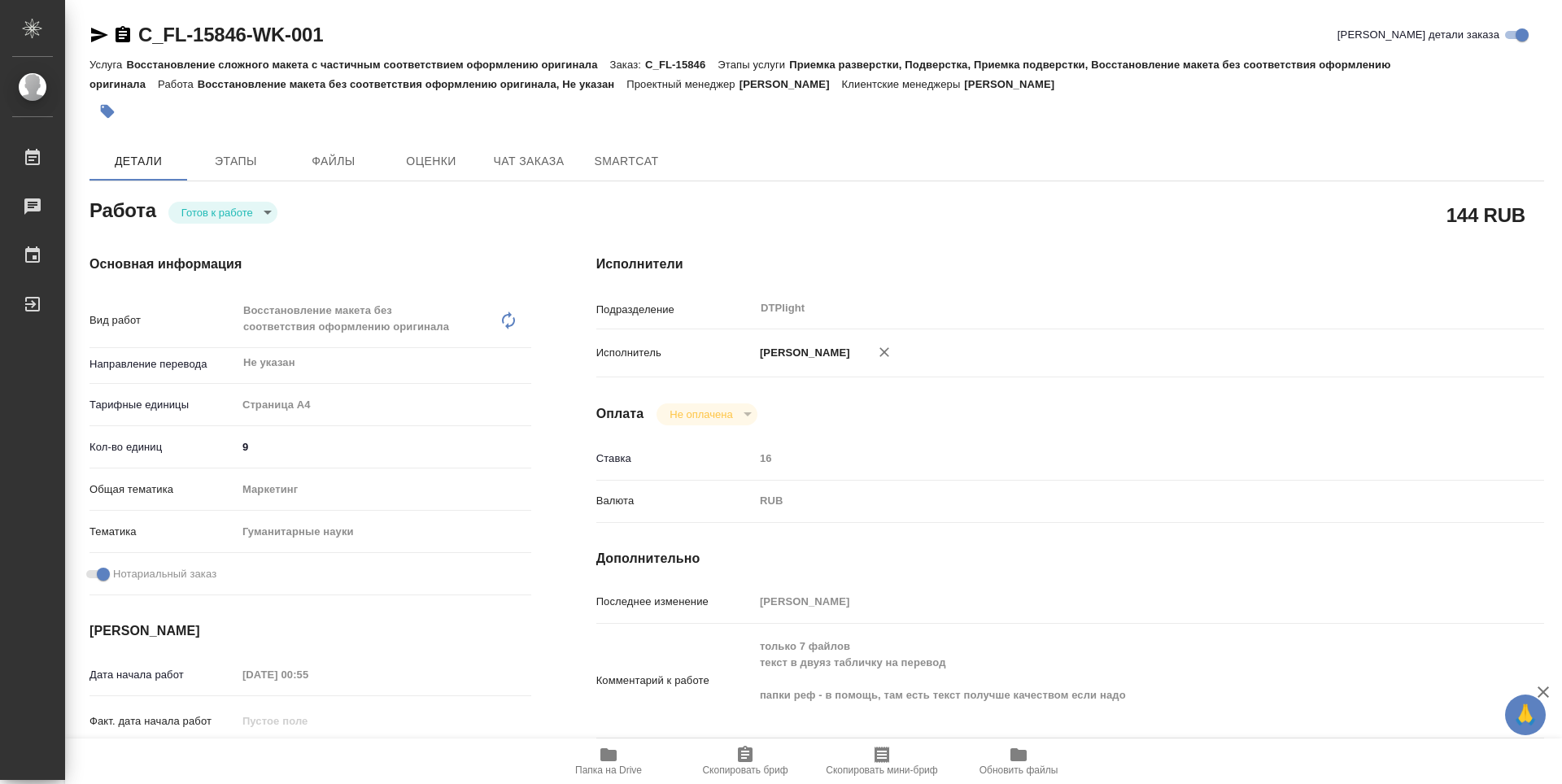
click at [233, 198] on div "Работа Готов к работе readyForWork" at bounding box center [310, 208] width 442 height 29
click at [236, 208] on body "🙏 .cls-1 fill:#fff; AWATERA Zubakova Viktoriya Работы Чаты График Выйти C_FL-15…" at bounding box center [781, 392] width 1562 height 784
type textarea "x"
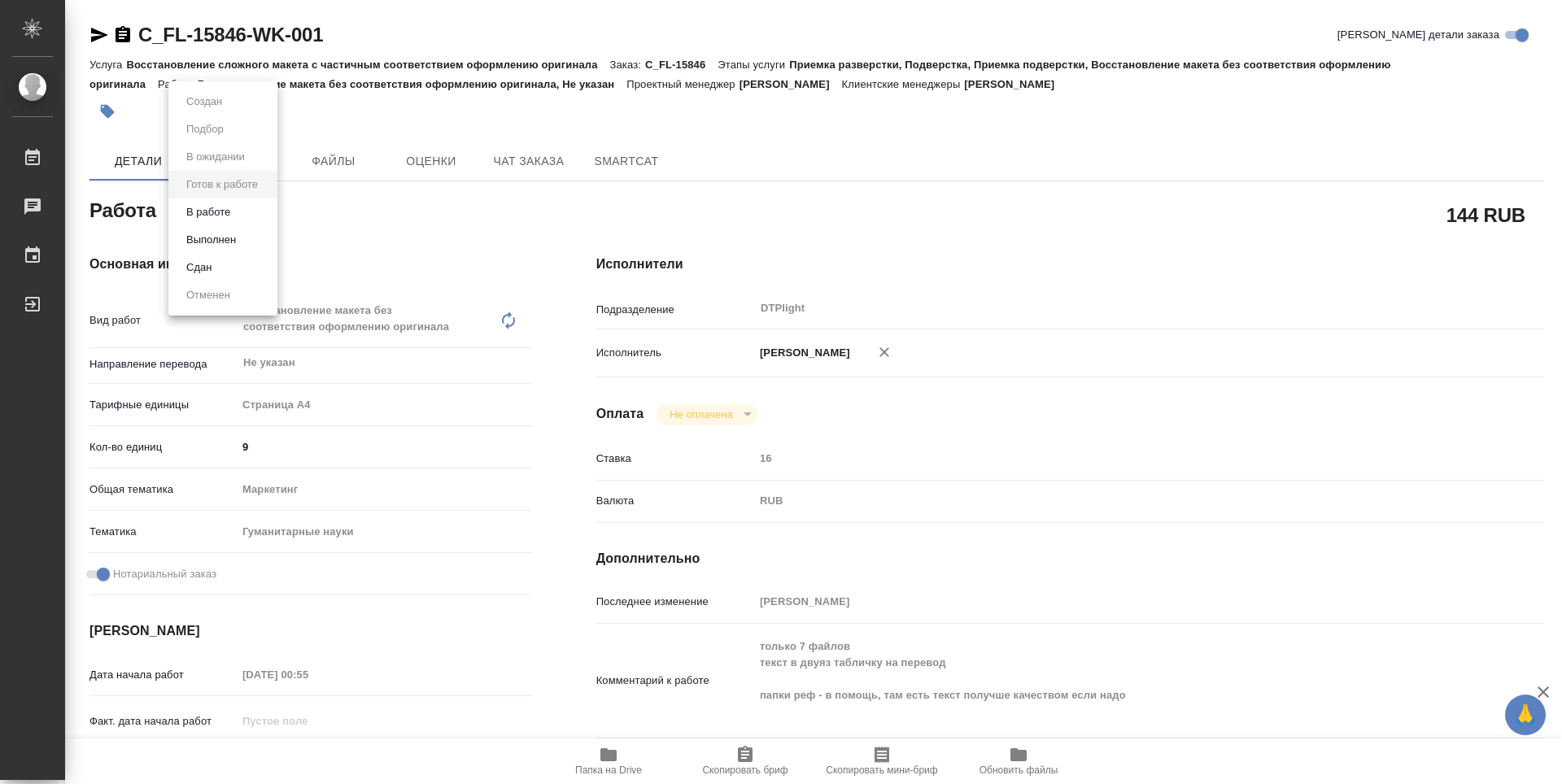
type textarea "x"
click at [231, 206] on button "В работе" at bounding box center [208, 212] width 54 height 18
type textarea "x"
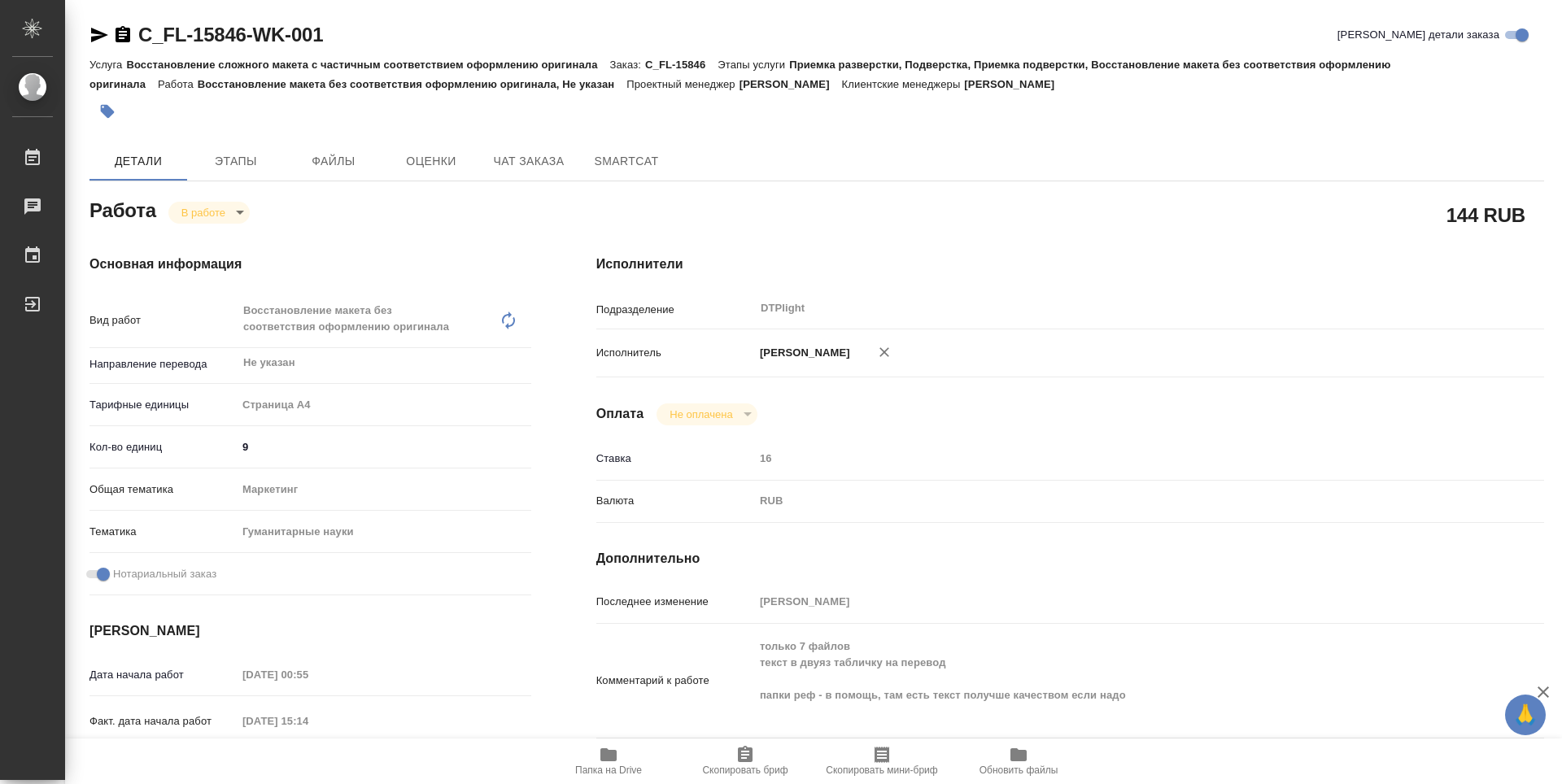
type textarea "x"
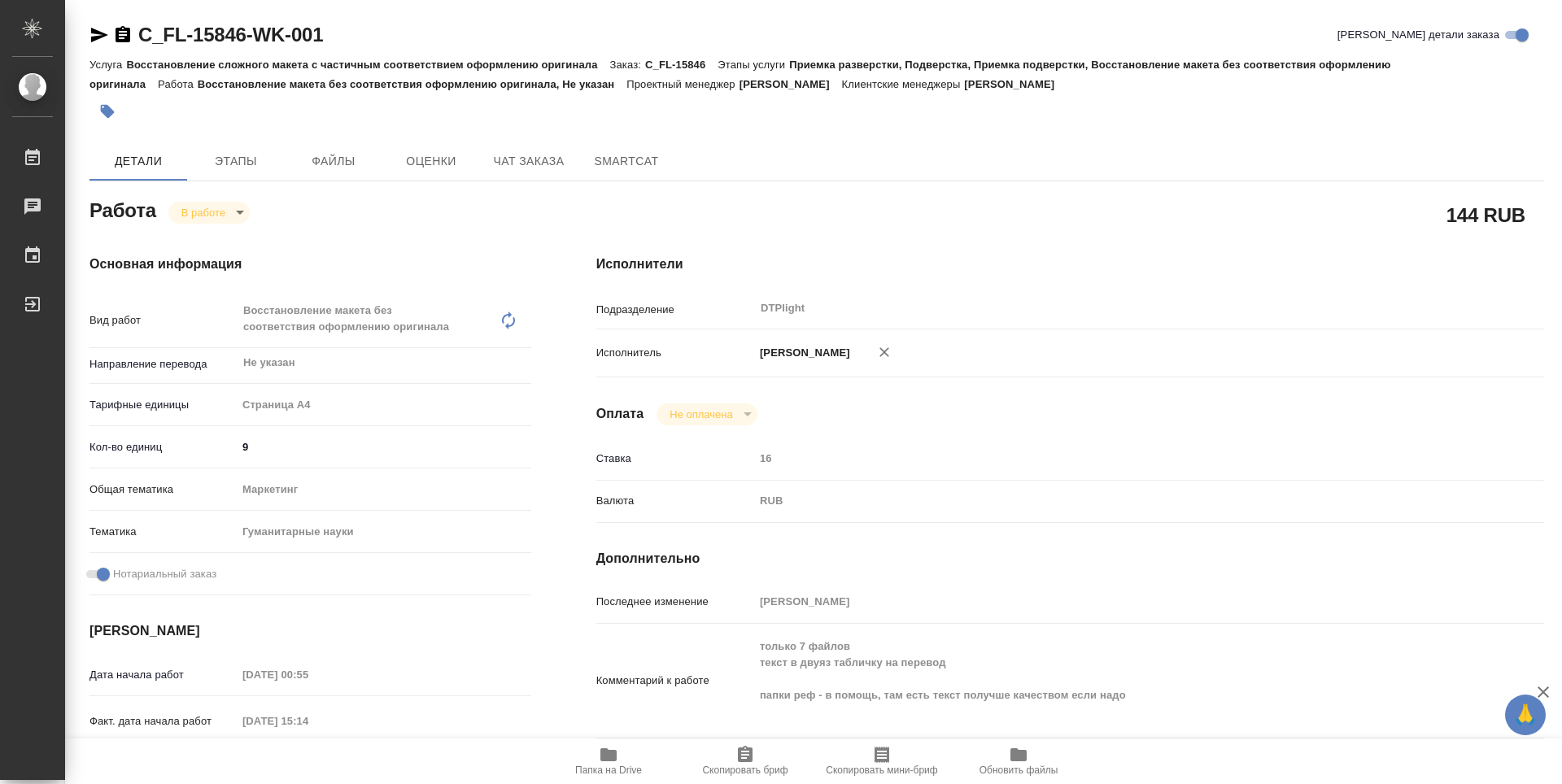
type textarea "x"
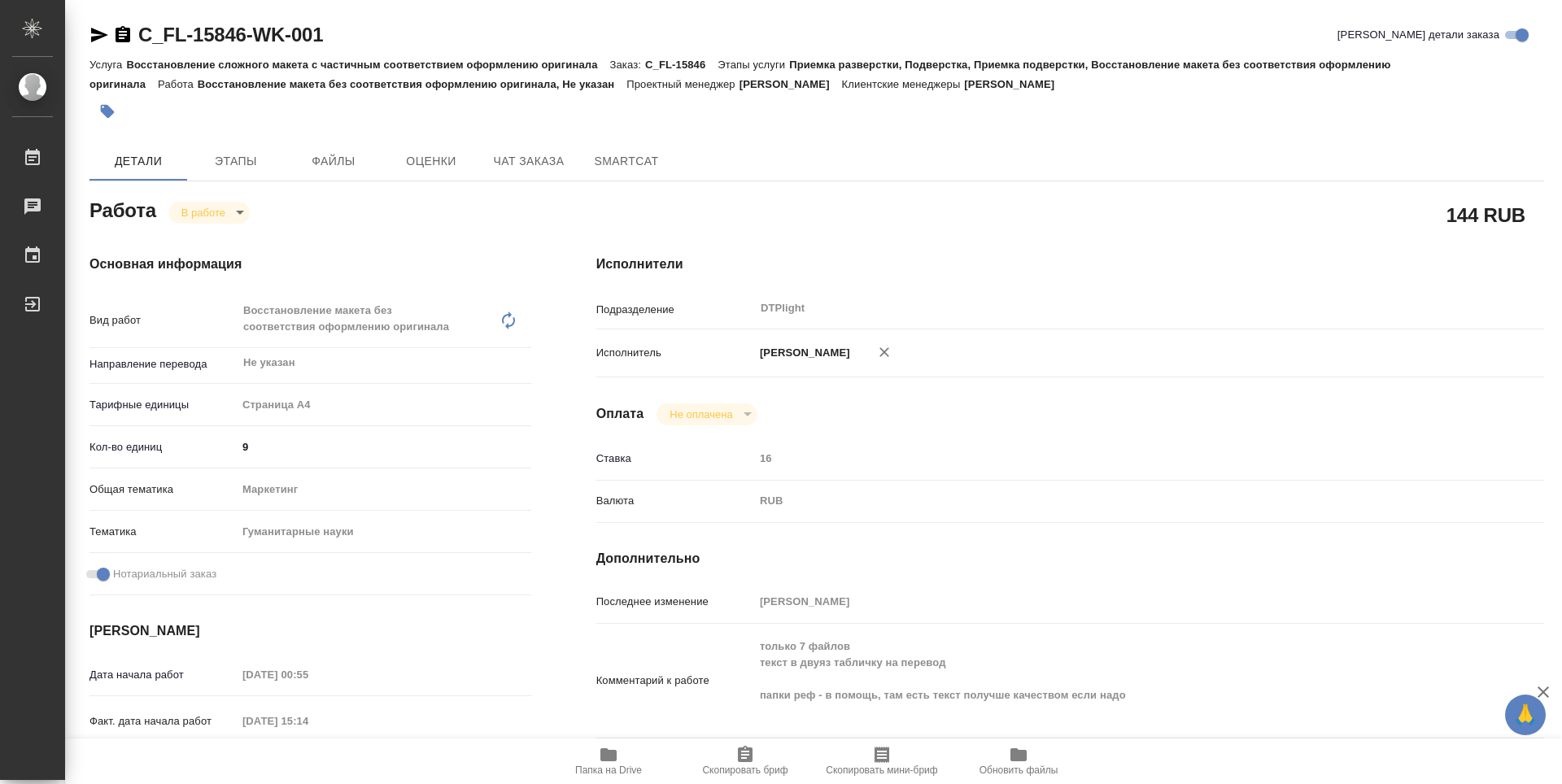
type textarea "x"
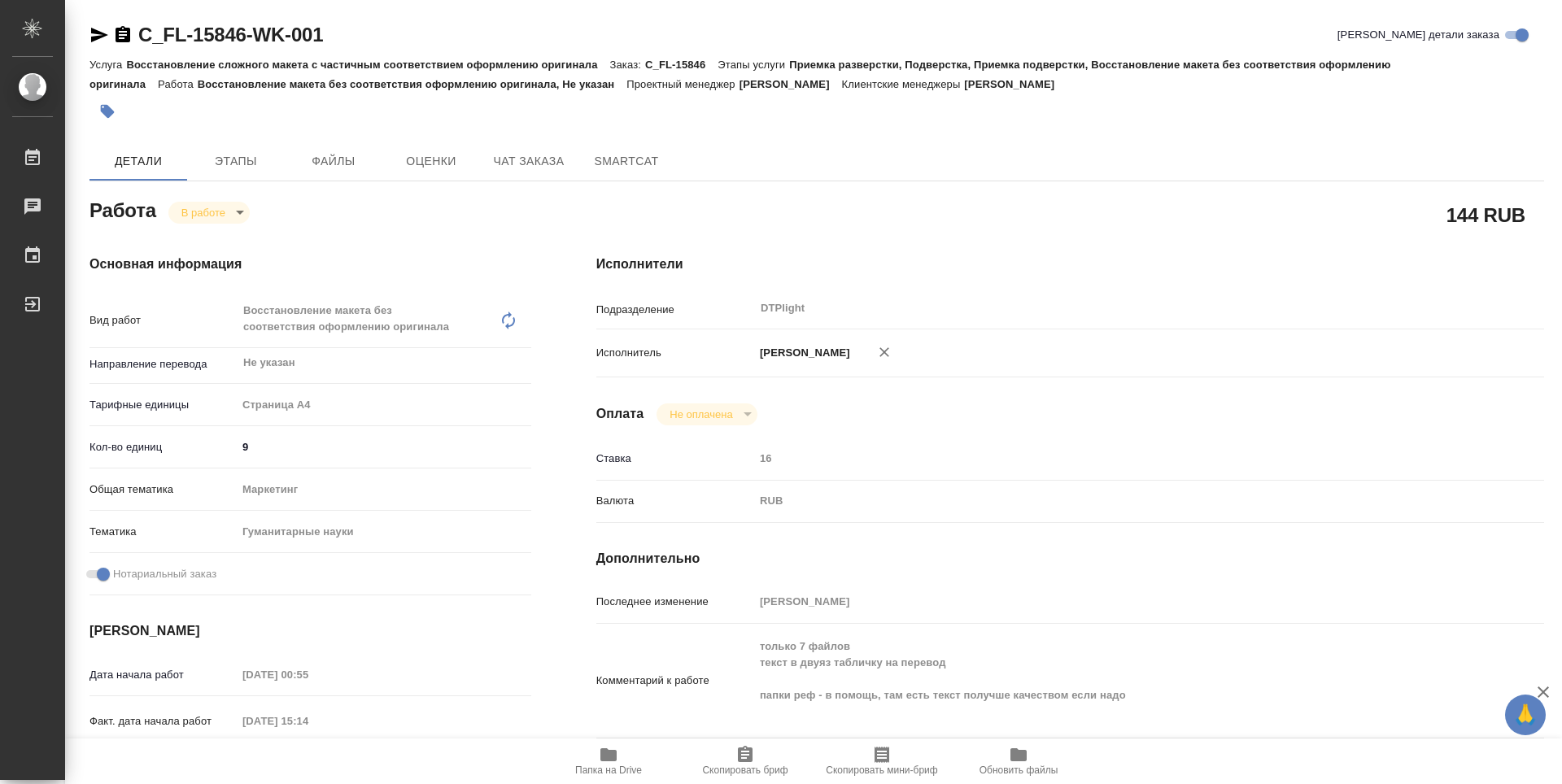
type textarea "x"
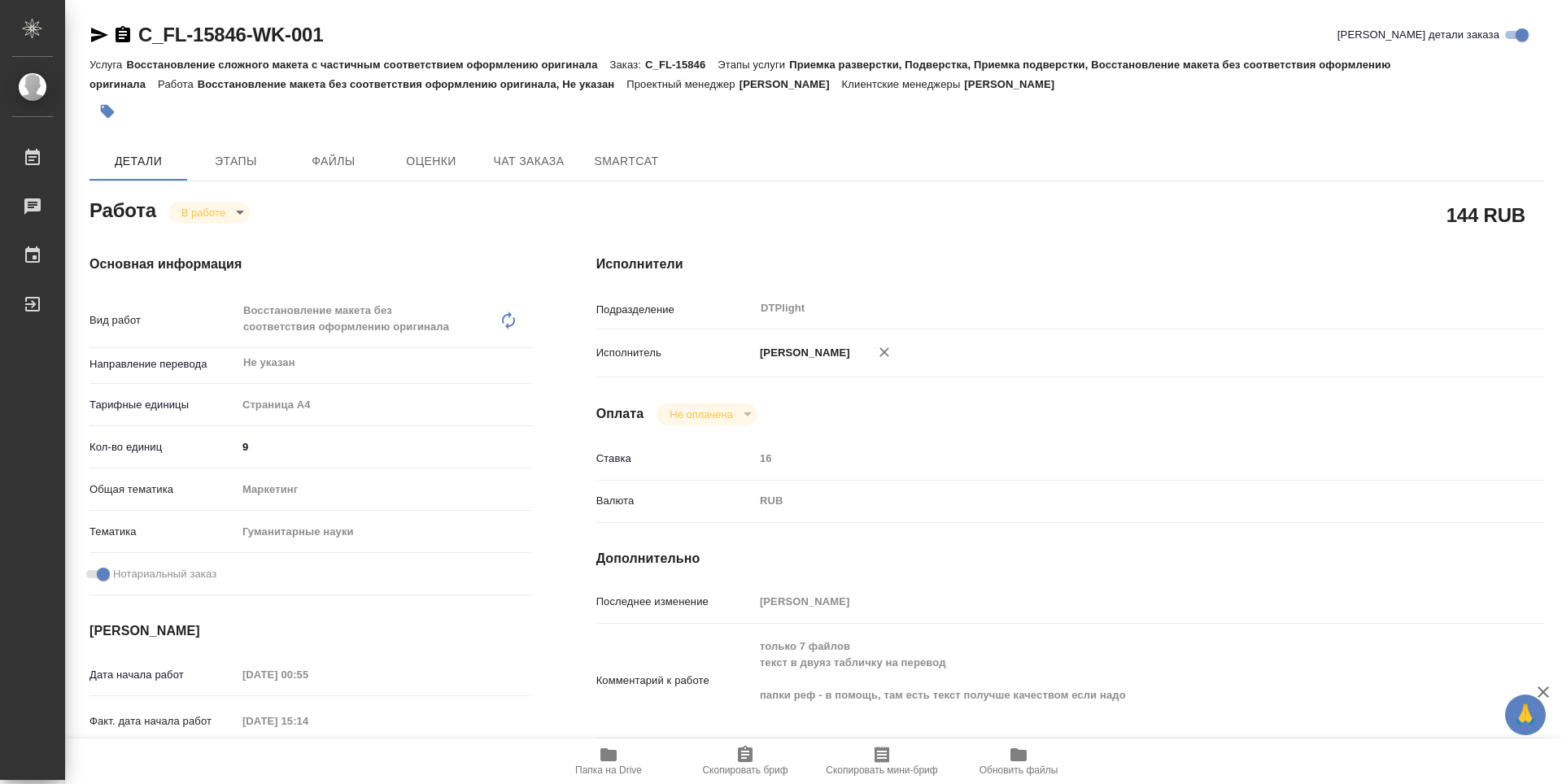
type textarea "x"
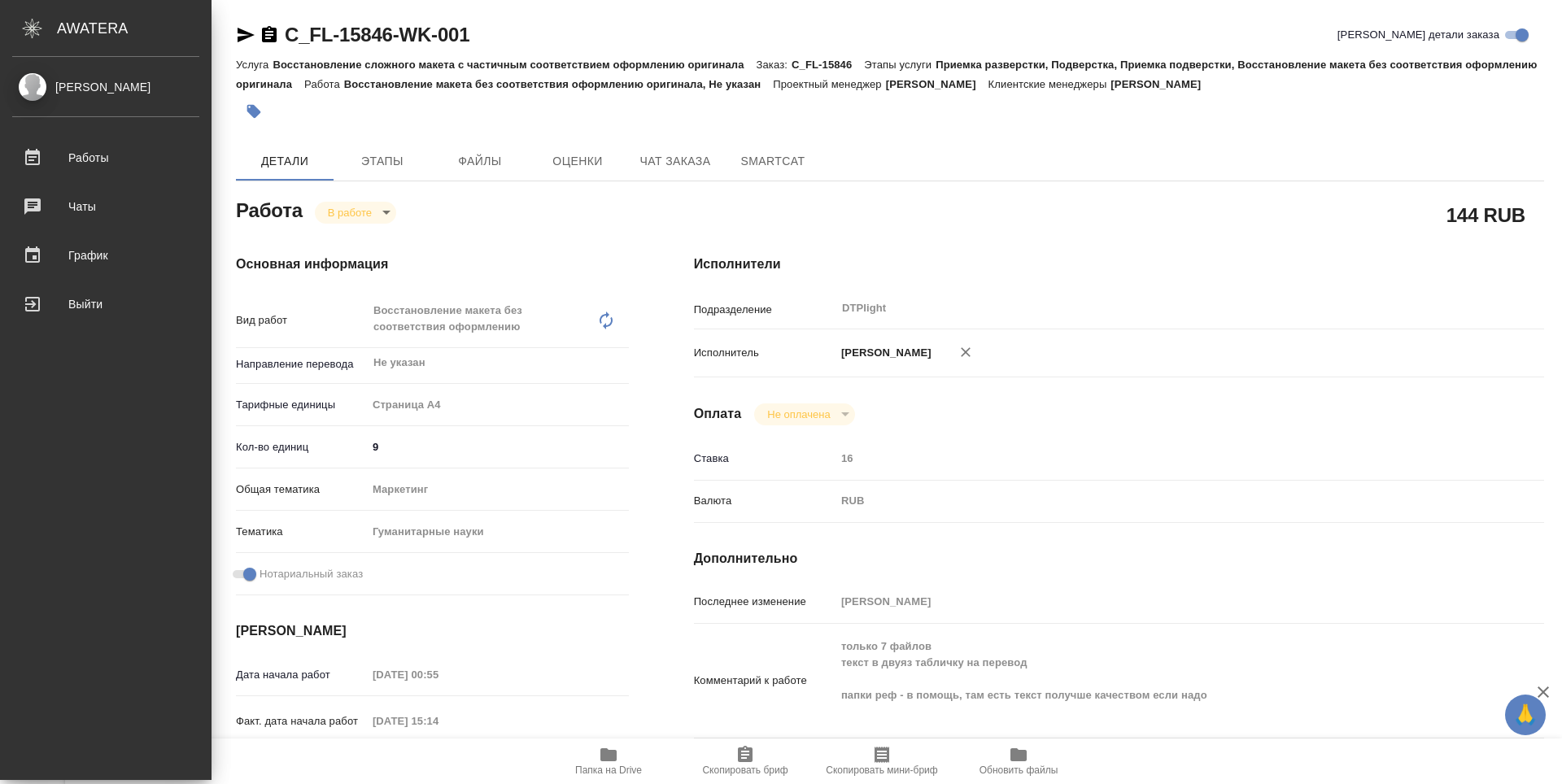
type textarea "x"
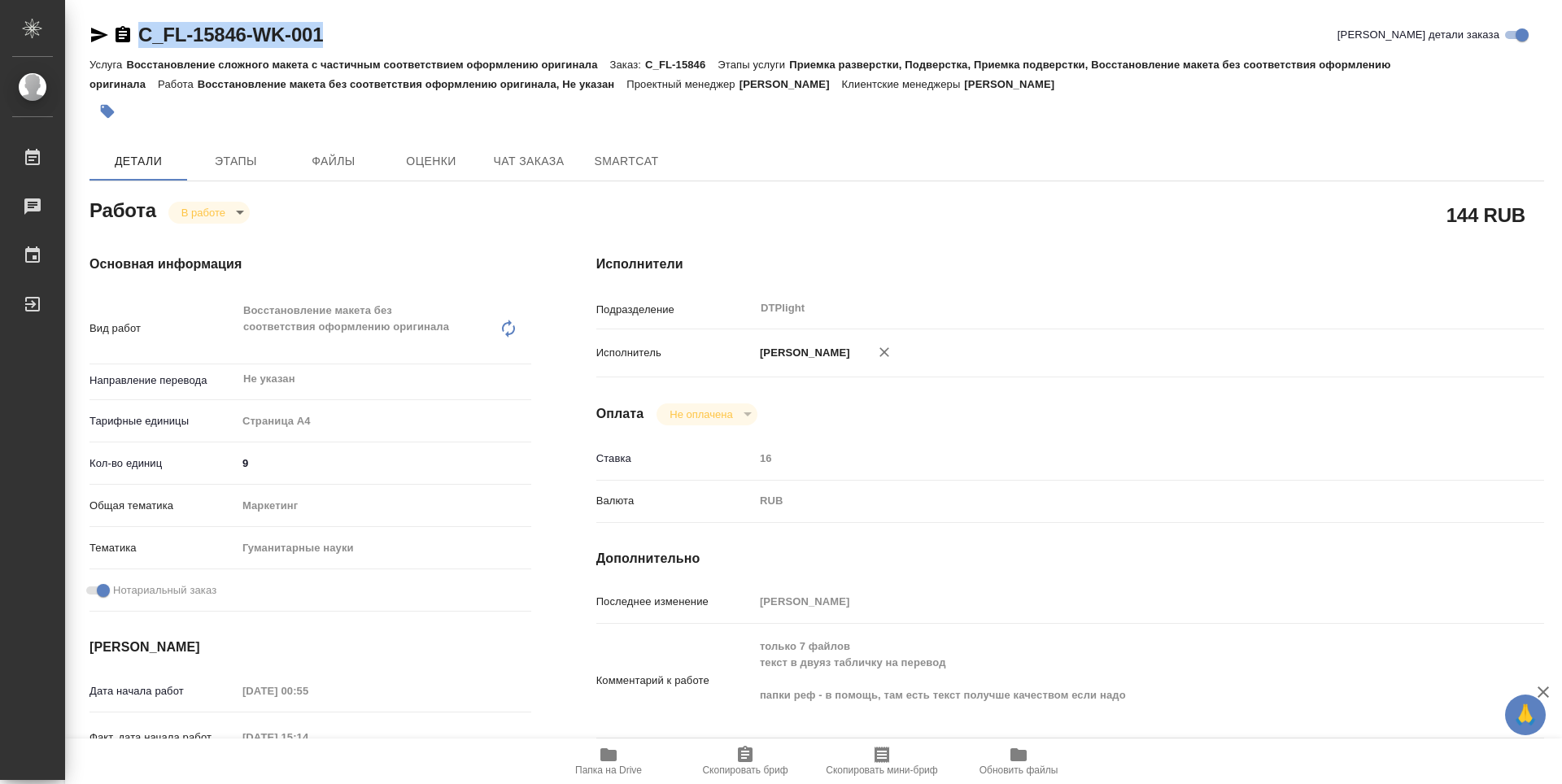
drag, startPoint x: 357, startPoint y: 39, endPoint x: 128, endPoint y: 41, distance: 229.0
click at [128, 41] on div "C_FL-15846-WK-001 Кратко детали заказа" at bounding box center [816, 35] width 1455 height 26
copy link "C_FL-15846-WK-001"
